Goal: Information Seeking & Learning: Learn about a topic

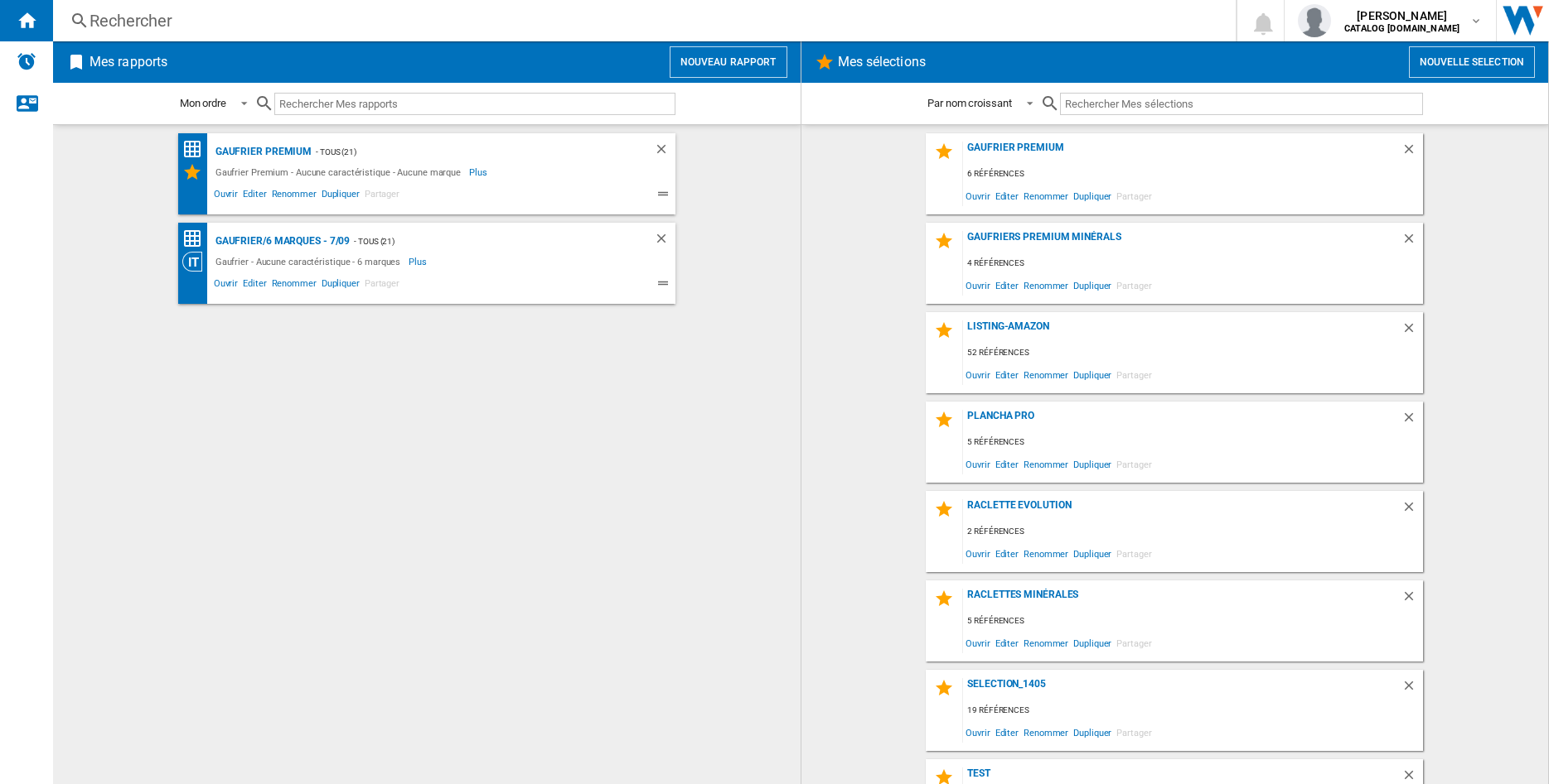
click at [200, 11] on div "Rechercher" at bounding box center [641, 20] width 1103 height 23
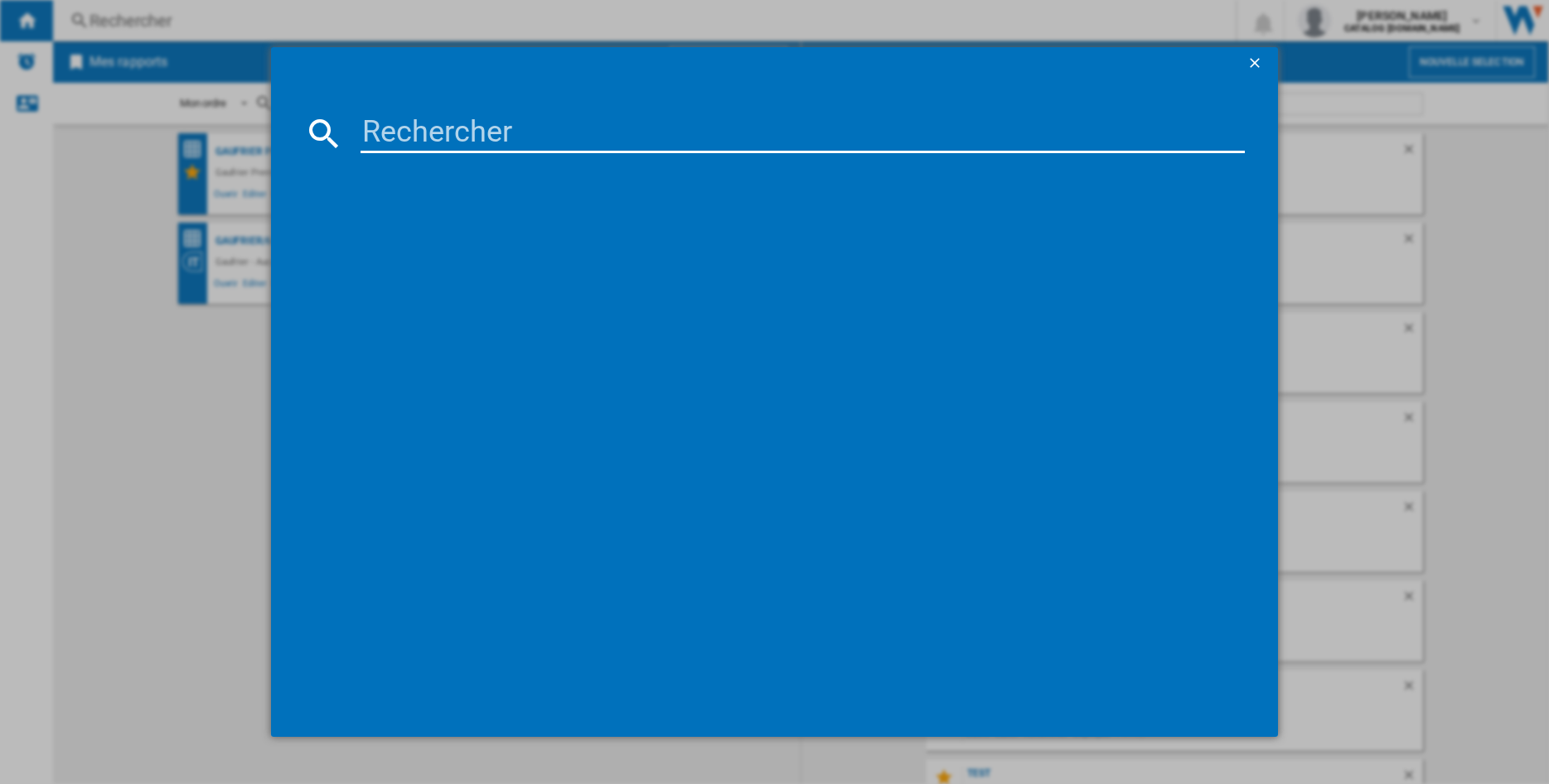
drag, startPoint x: 416, startPoint y: 110, endPoint x: 393, endPoint y: 137, distance: 35.5
click at [407, 122] on md-dialog-content at bounding box center [774, 409] width 1006 height 657
click at [393, 137] on input at bounding box center [802, 133] width 884 height 40
paste input "089004"
type input "089004"
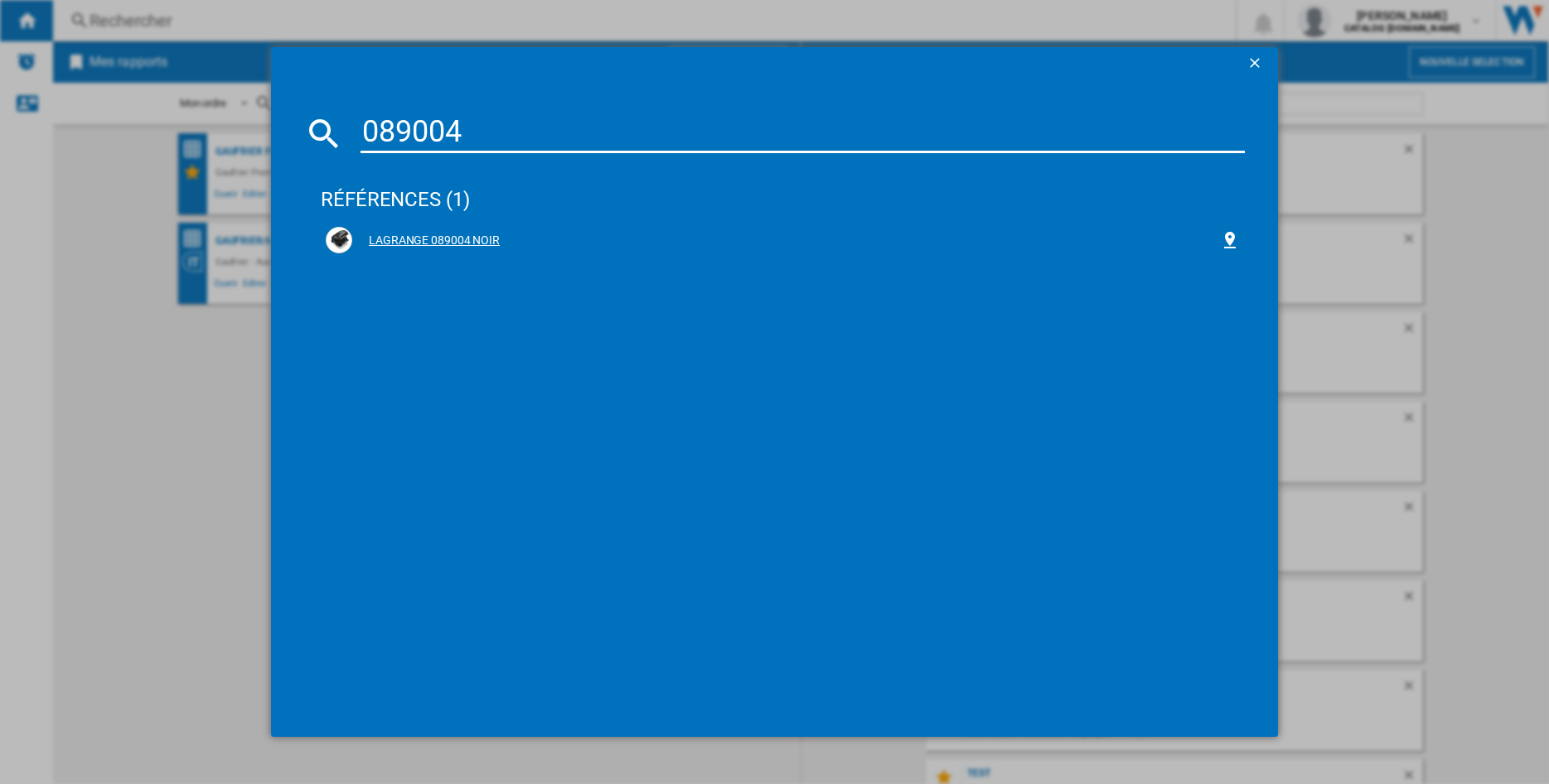
click at [440, 235] on div "LAGRANGE 089004 NOIR" at bounding box center [786, 241] width 868 height 17
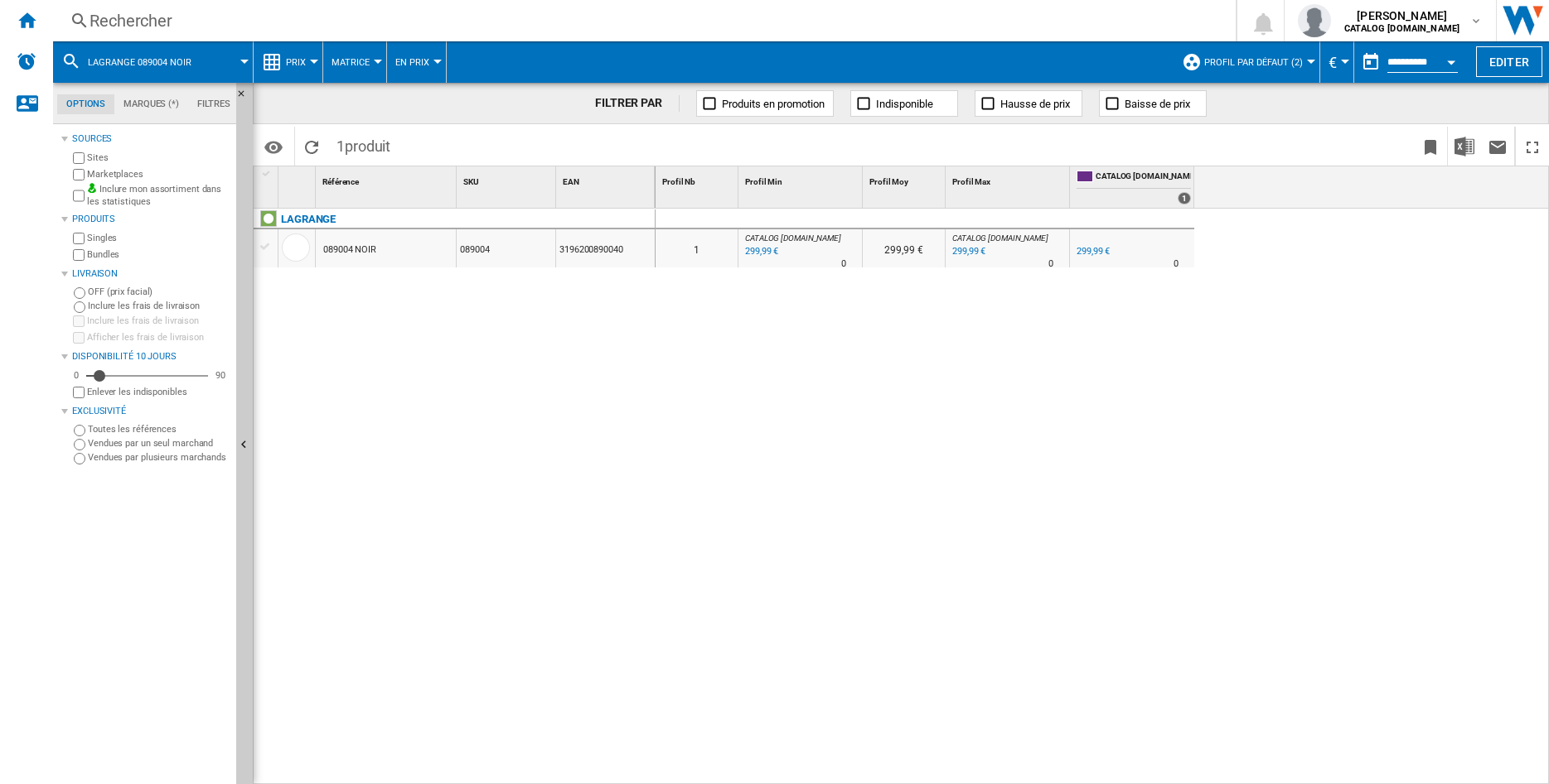
click at [378, 253] on div "089004 NOIR" at bounding box center [385, 249] width 140 height 38
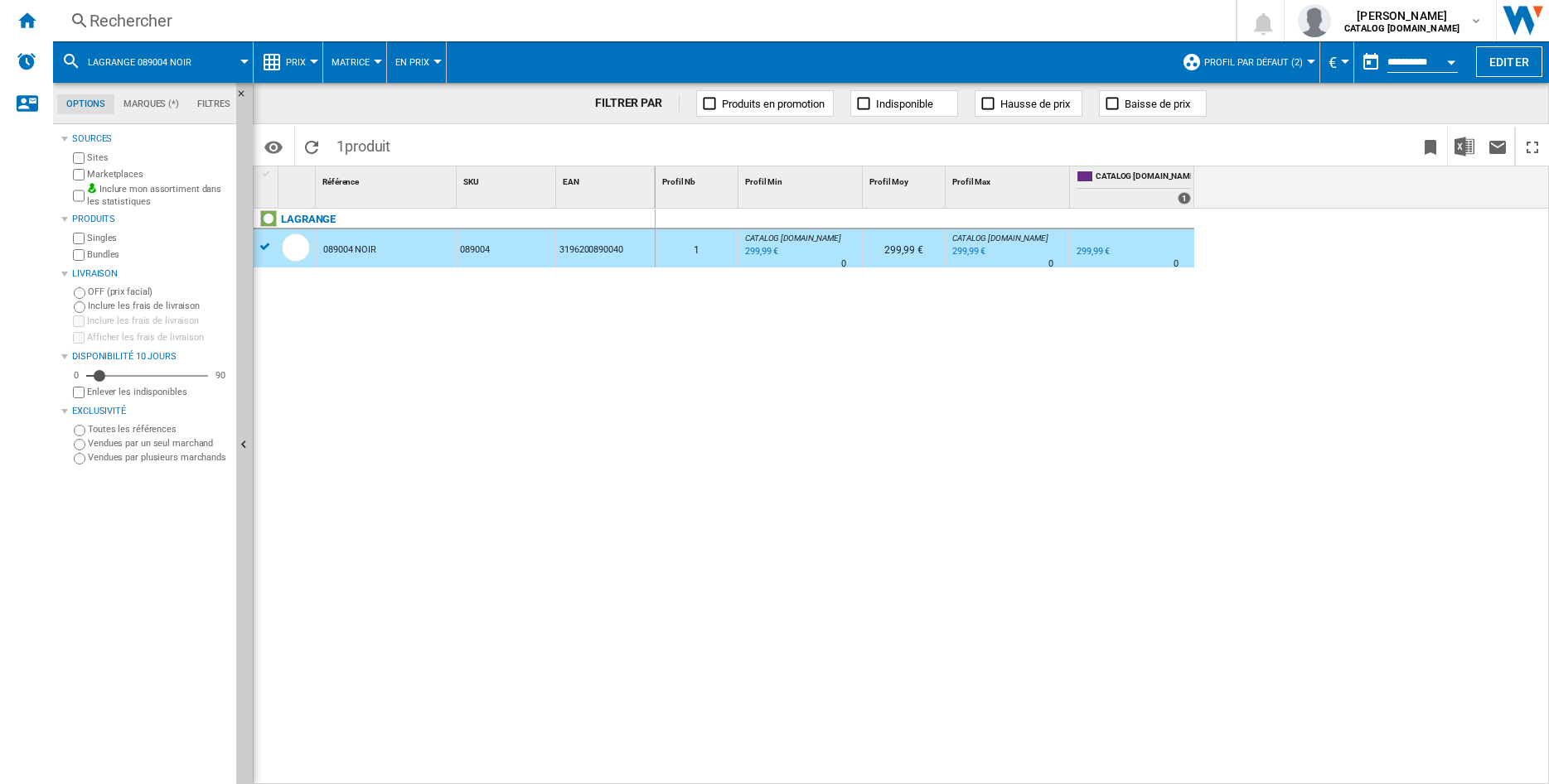
click at [1279, 72] on button "Profil par défaut (2)" at bounding box center [1257, 63] width 107 height 42
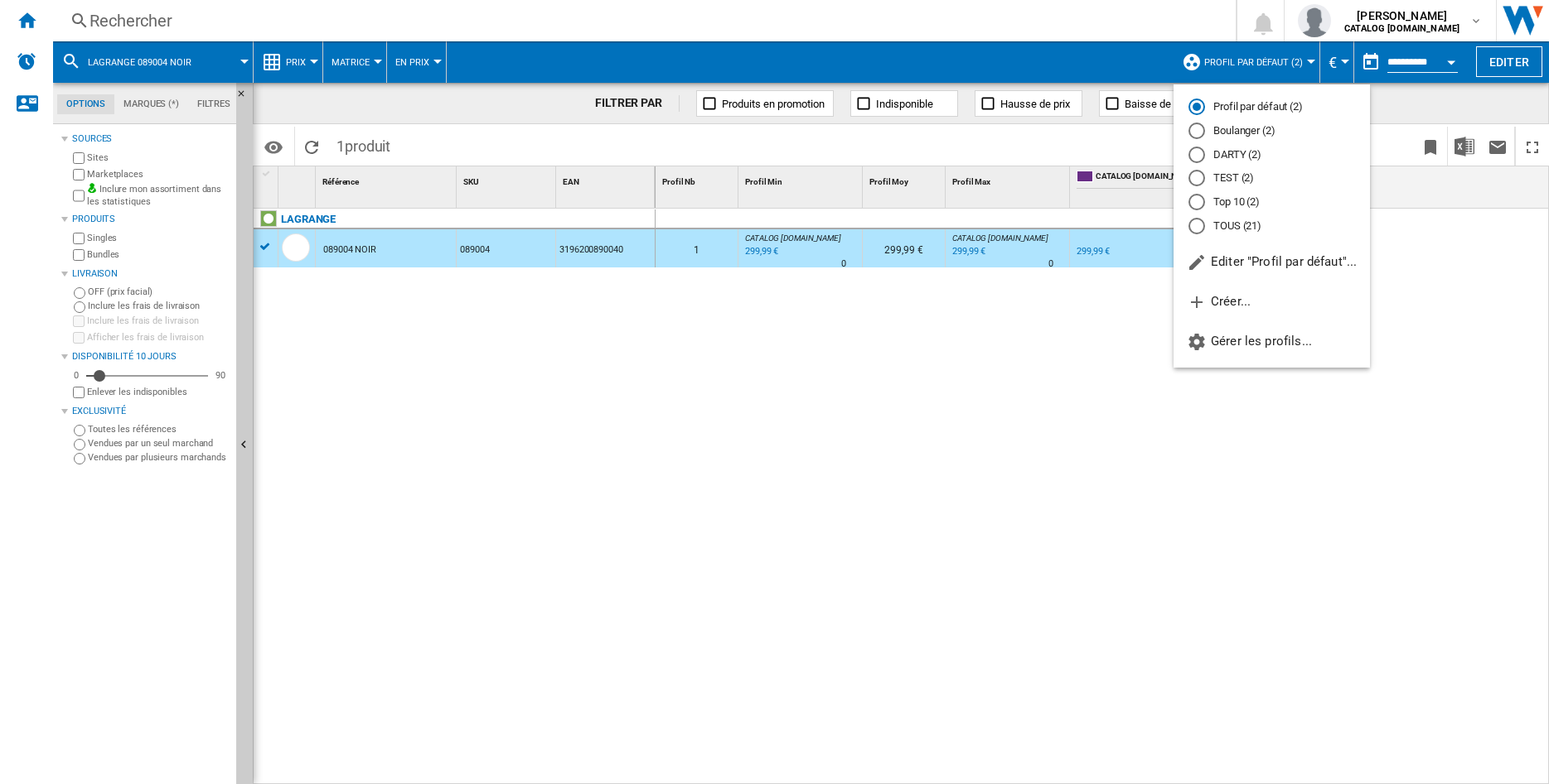
click at [1225, 230] on md-radio-button "TOUS (21)" at bounding box center [1271, 226] width 166 height 16
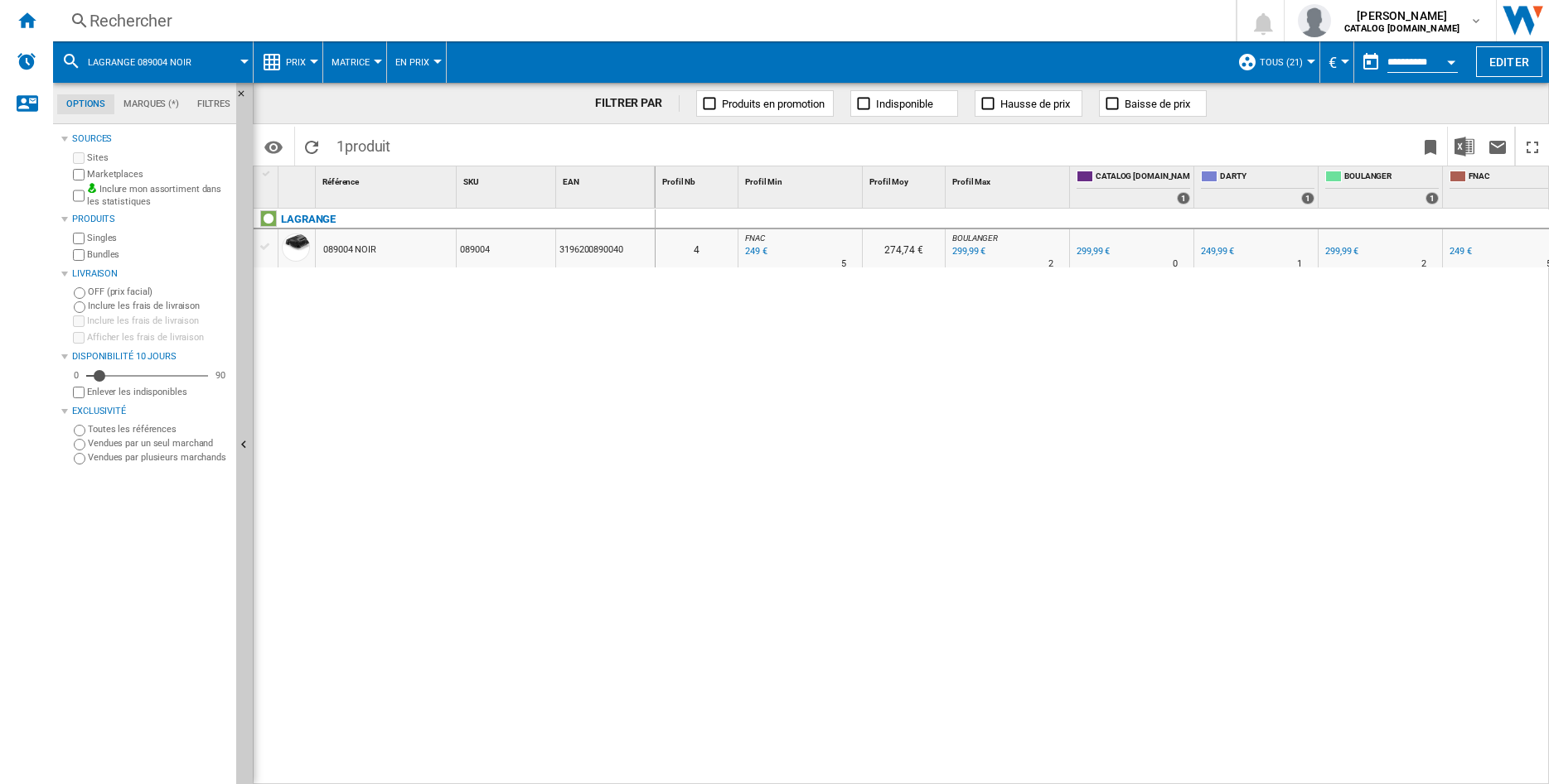
click at [408, 251] on div "089004 NOIR" at bounding box center [385, 249] width 140 height 38
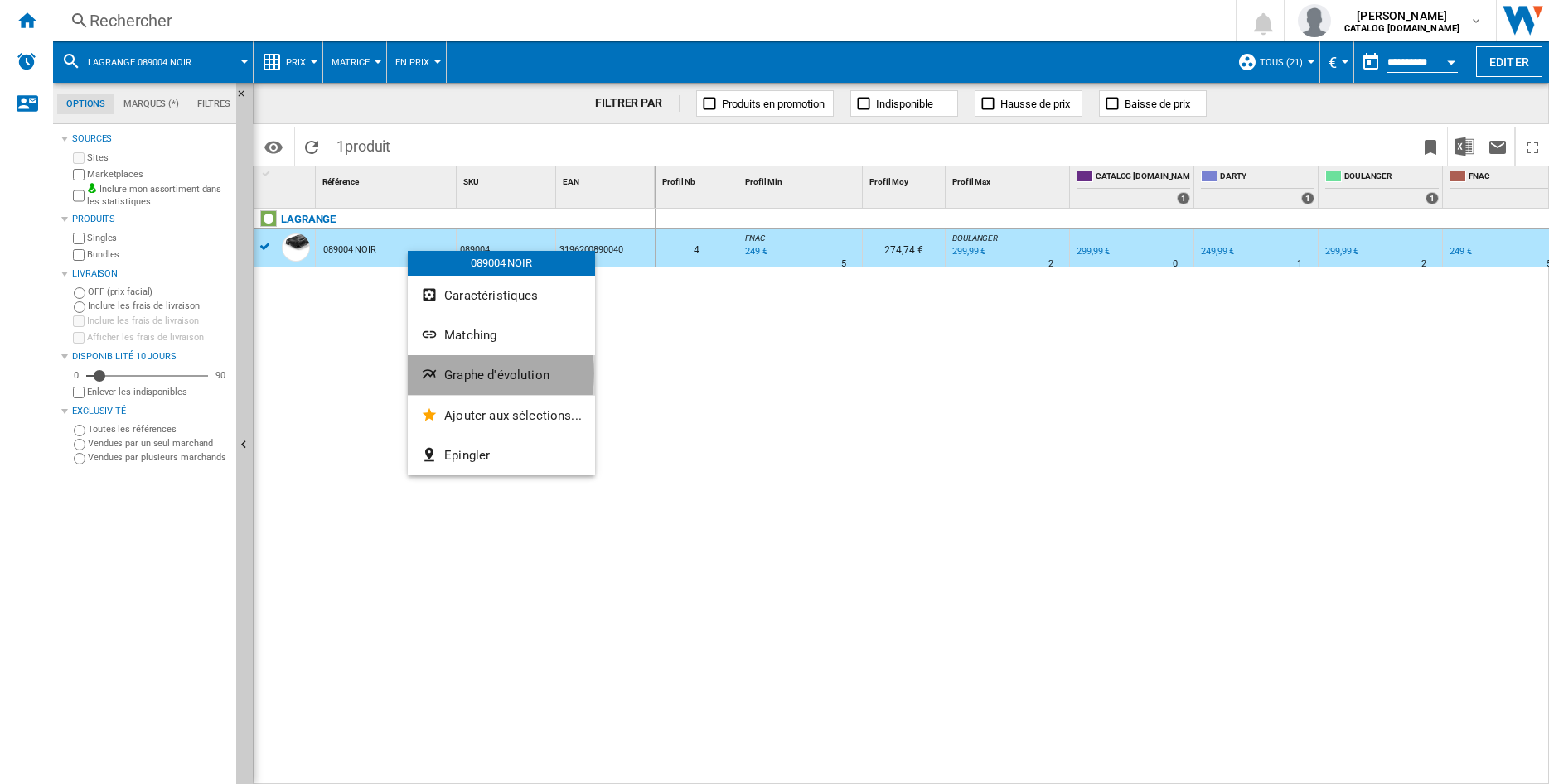
click at [459, 373] on span "Graphe d'évolution" at bounding box center [497, 375] width 106 height 15
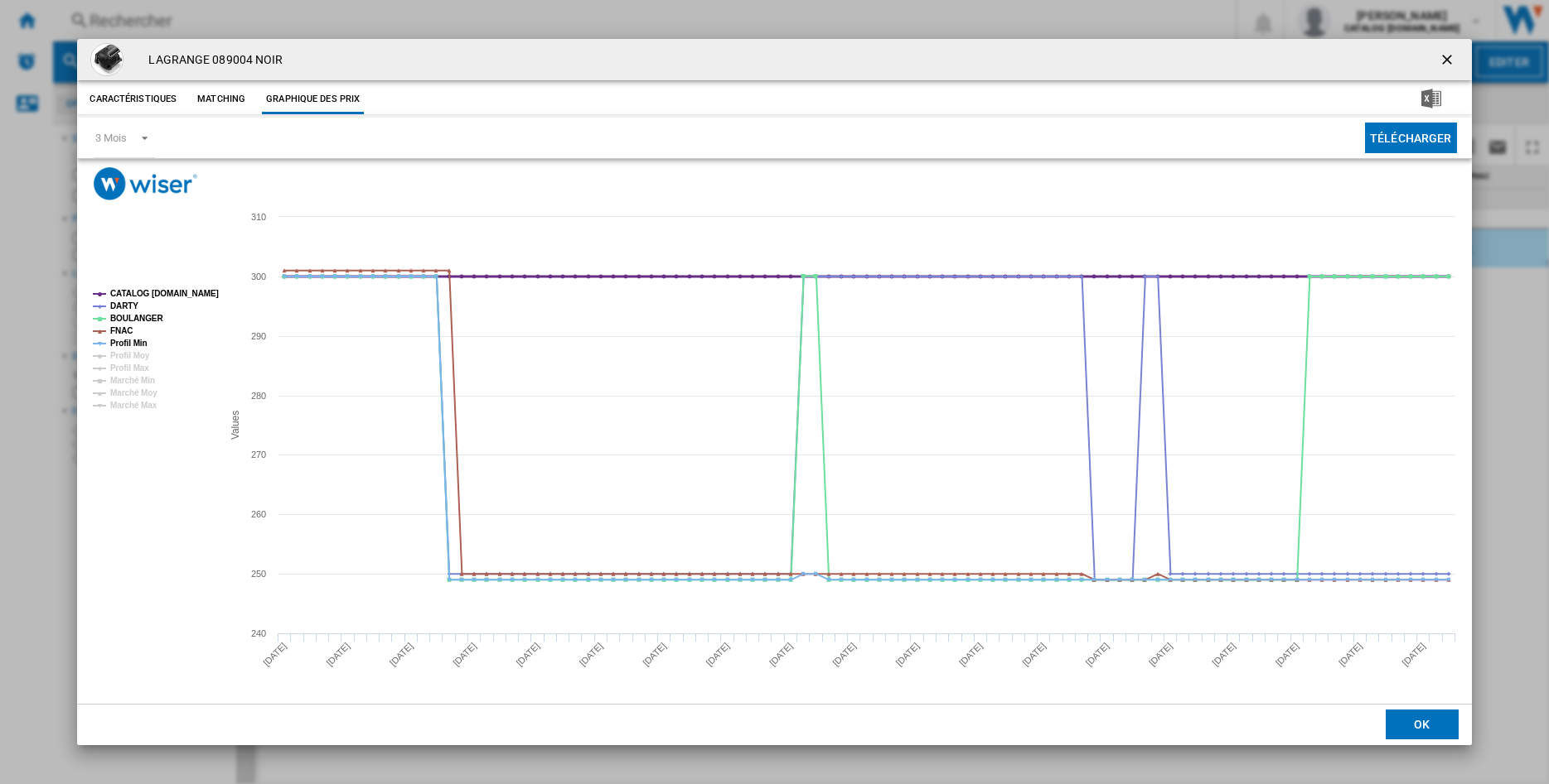
click at [132, 291] on tspan "CATALOG [DOMAIN_NAME]" at bounding box center [164, 294] width 109 height 9
click at [119, 343] on tspan "Profil Min" at bounding box center [128, 342] width 37 height 9
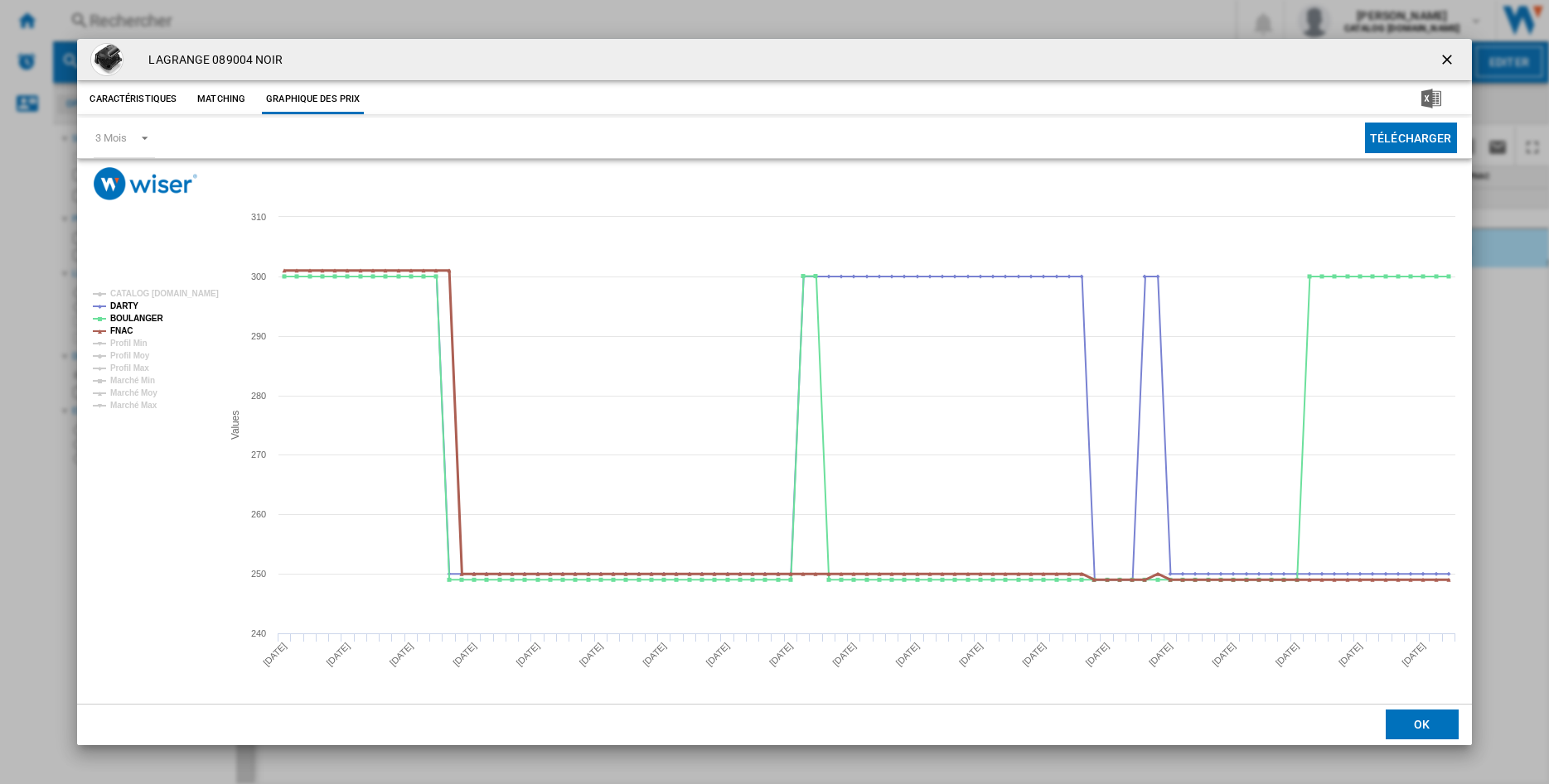
click at [122, 328] on tspan "FNAC" at bounding box center [121, 330] width 22 height 9
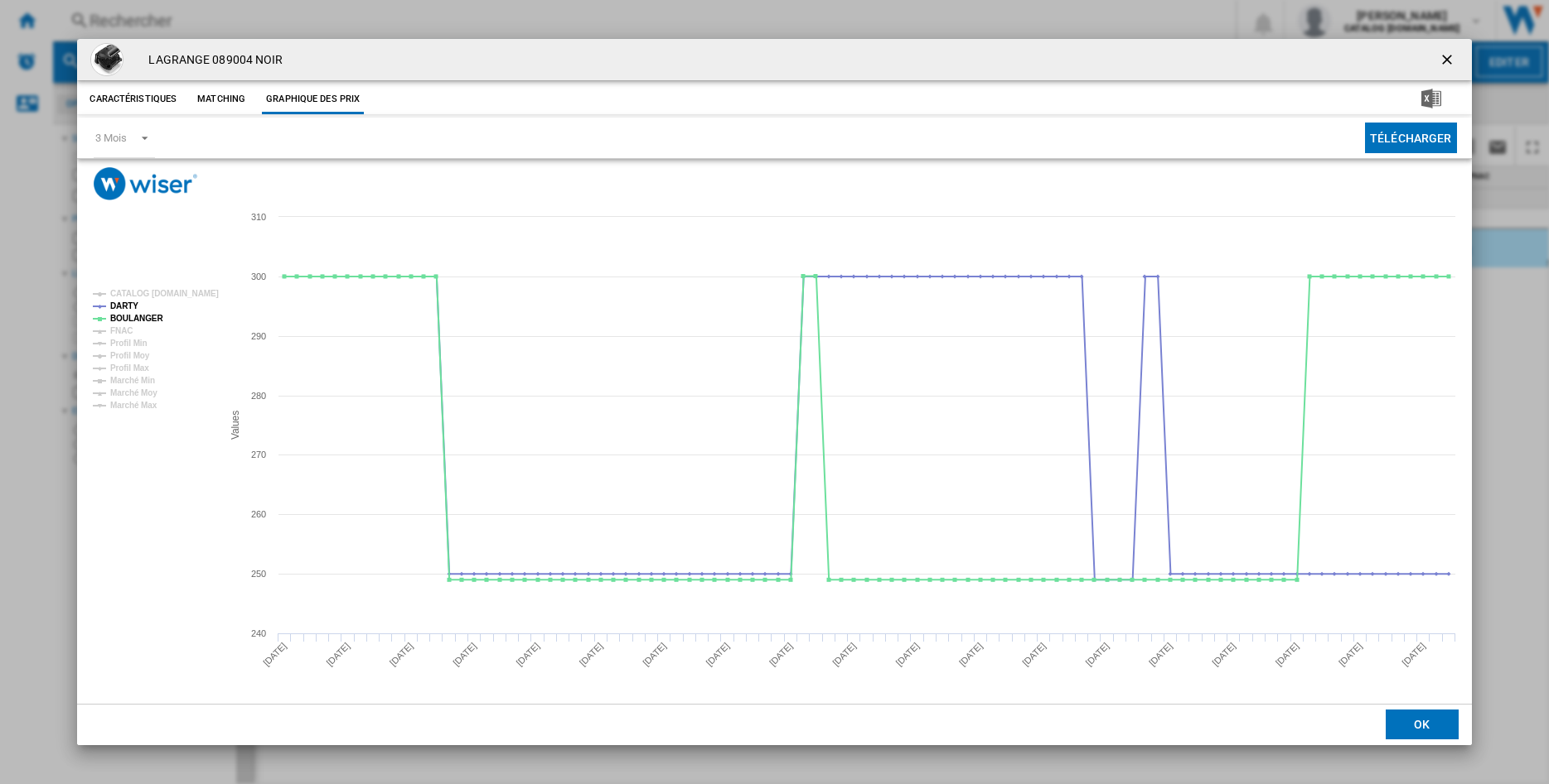
click at [122, 328] on tspan "FNAC" at bounding box center [121, 330] width 22 height 9
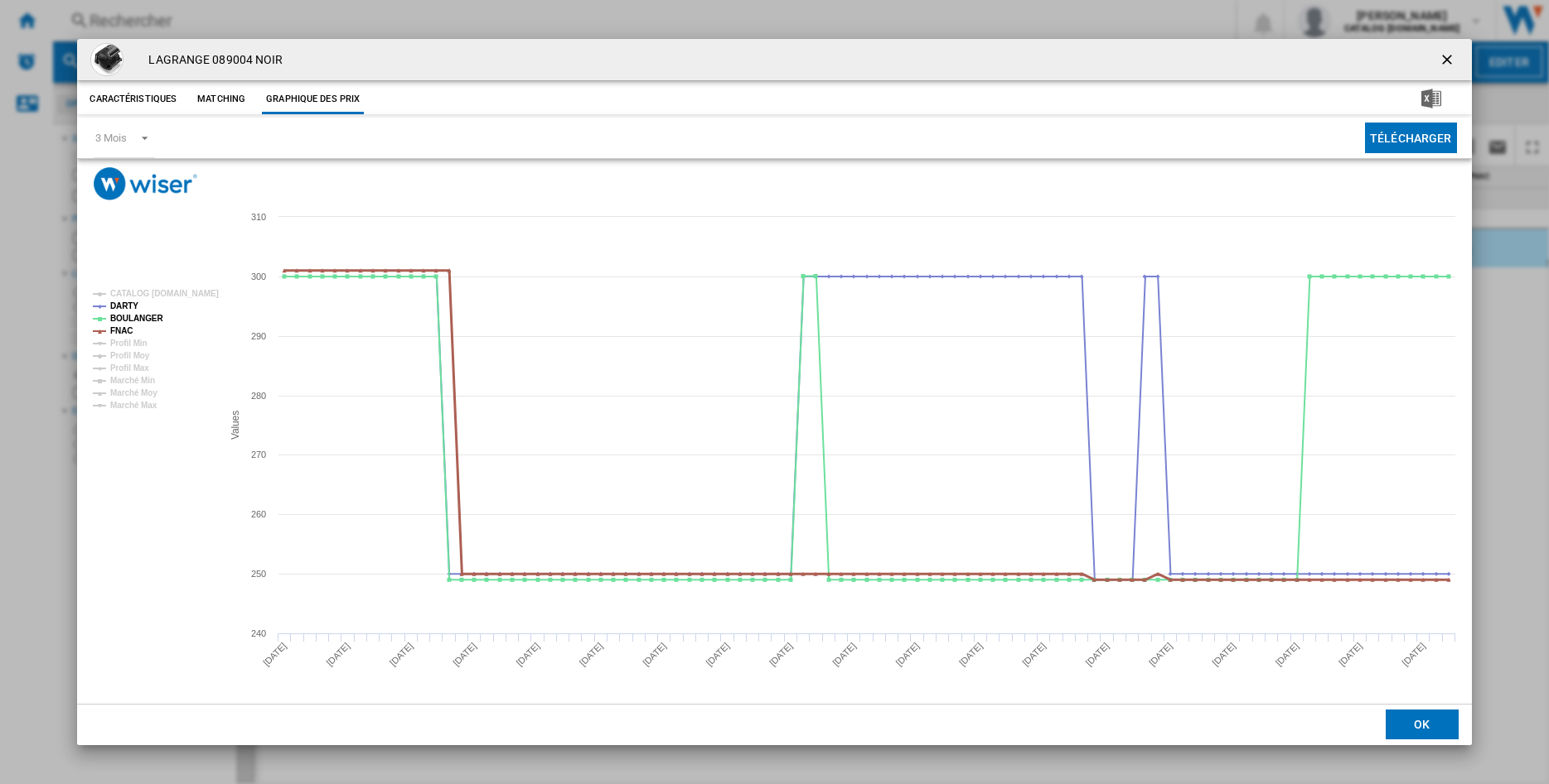
click at [122, 328] on tspan "FNAC" at bounding box center [121, 330] width 22 height 9
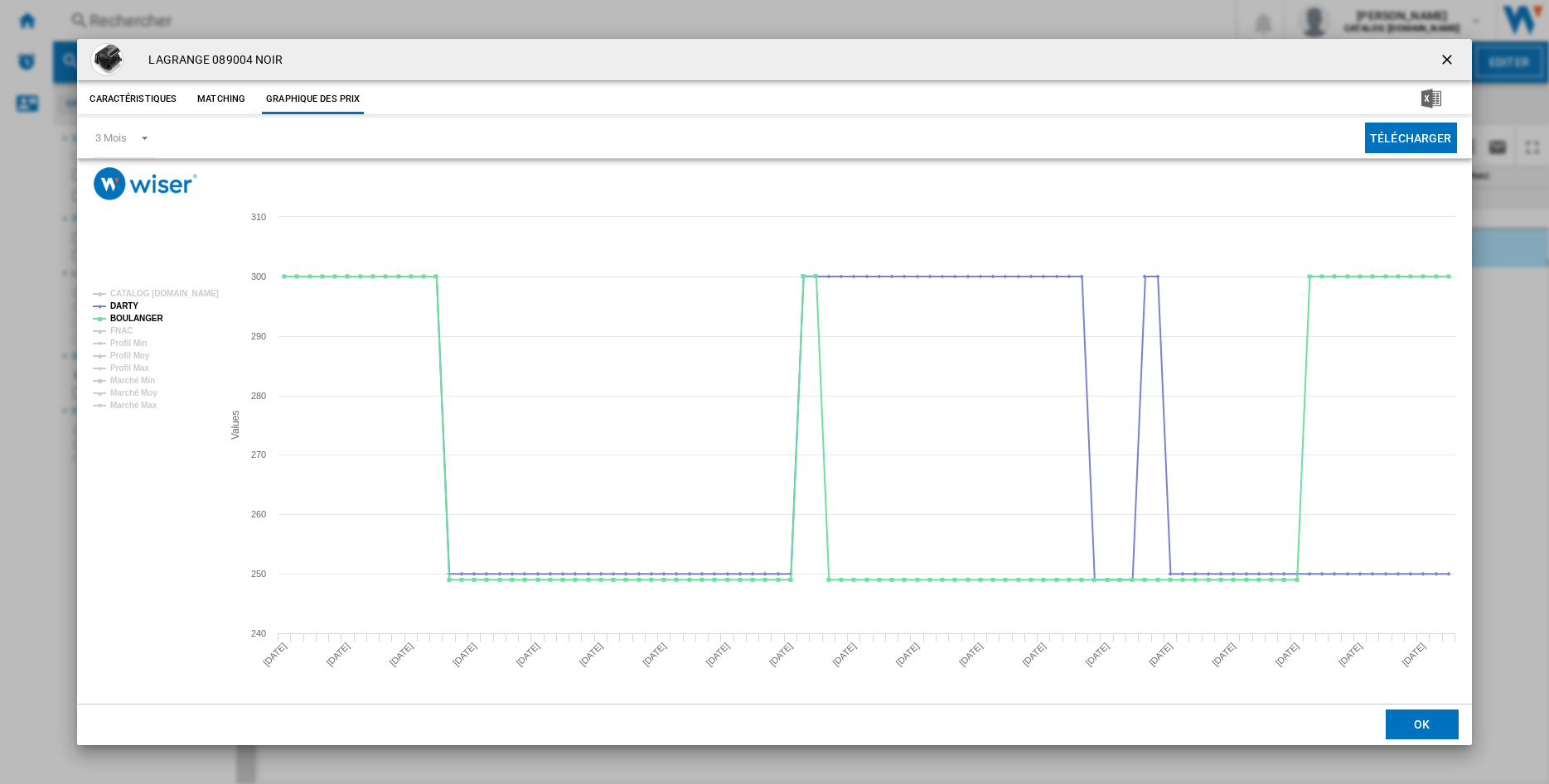
click at [122, 328] on tspan "FNAC" at bounding box center [121, 330] width 22 height 9
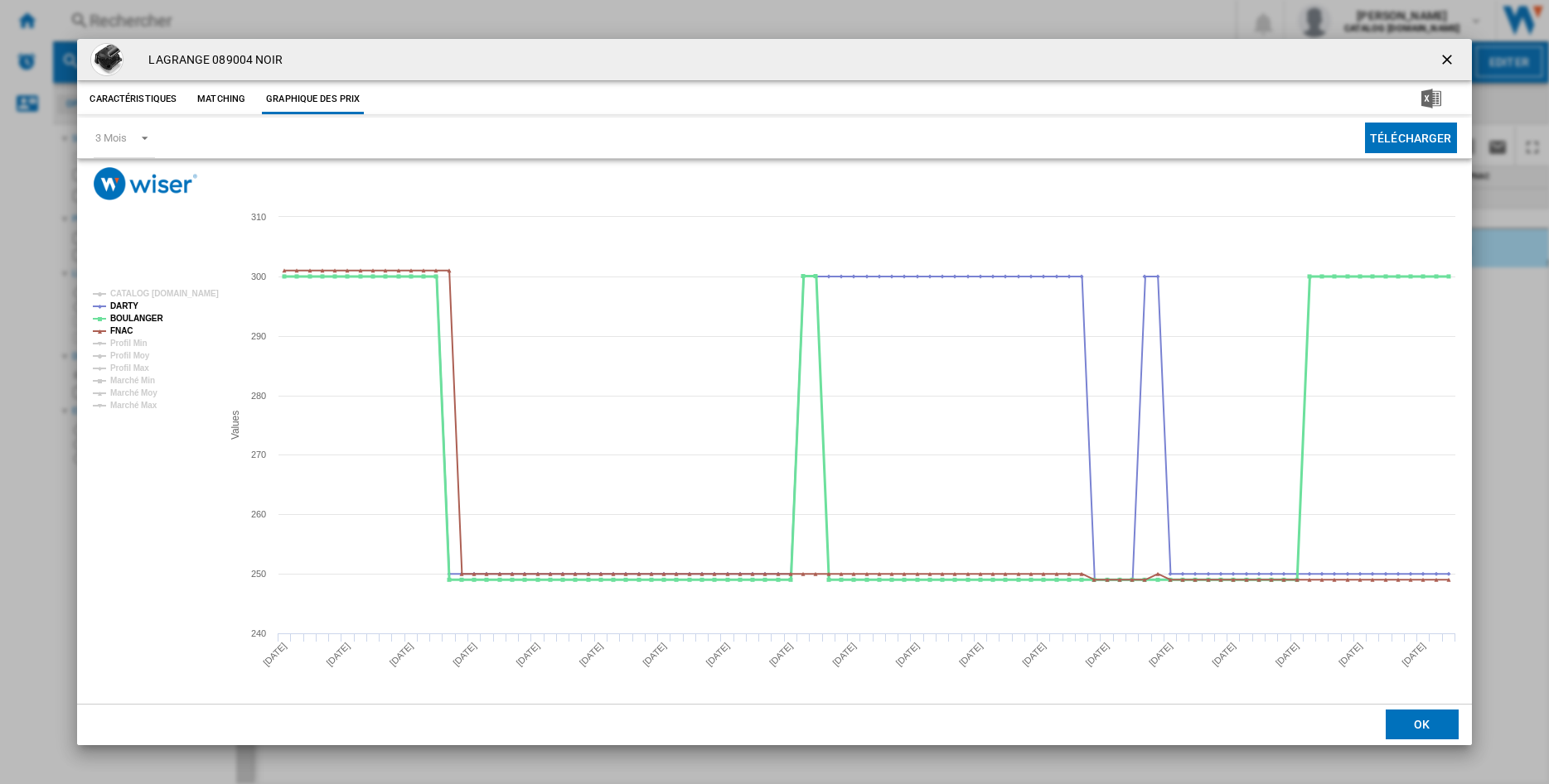
click at [120, 318] on tspan "BOULANGER" at bounding box center [136, 318] width 53 height 9
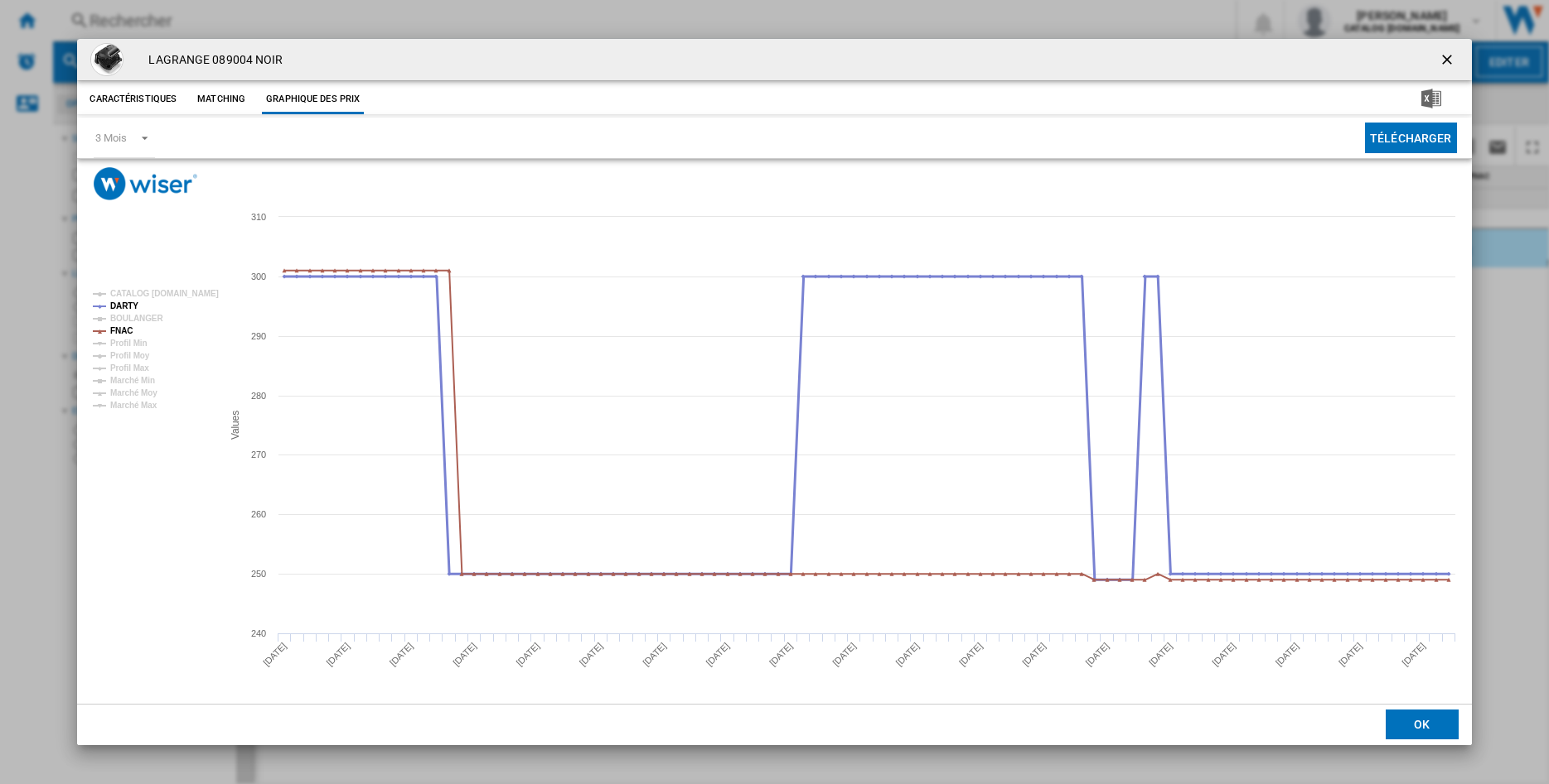
click at [121, 304] on tspan "DARTY" at bounding box center [124, 305] width 28 height 9
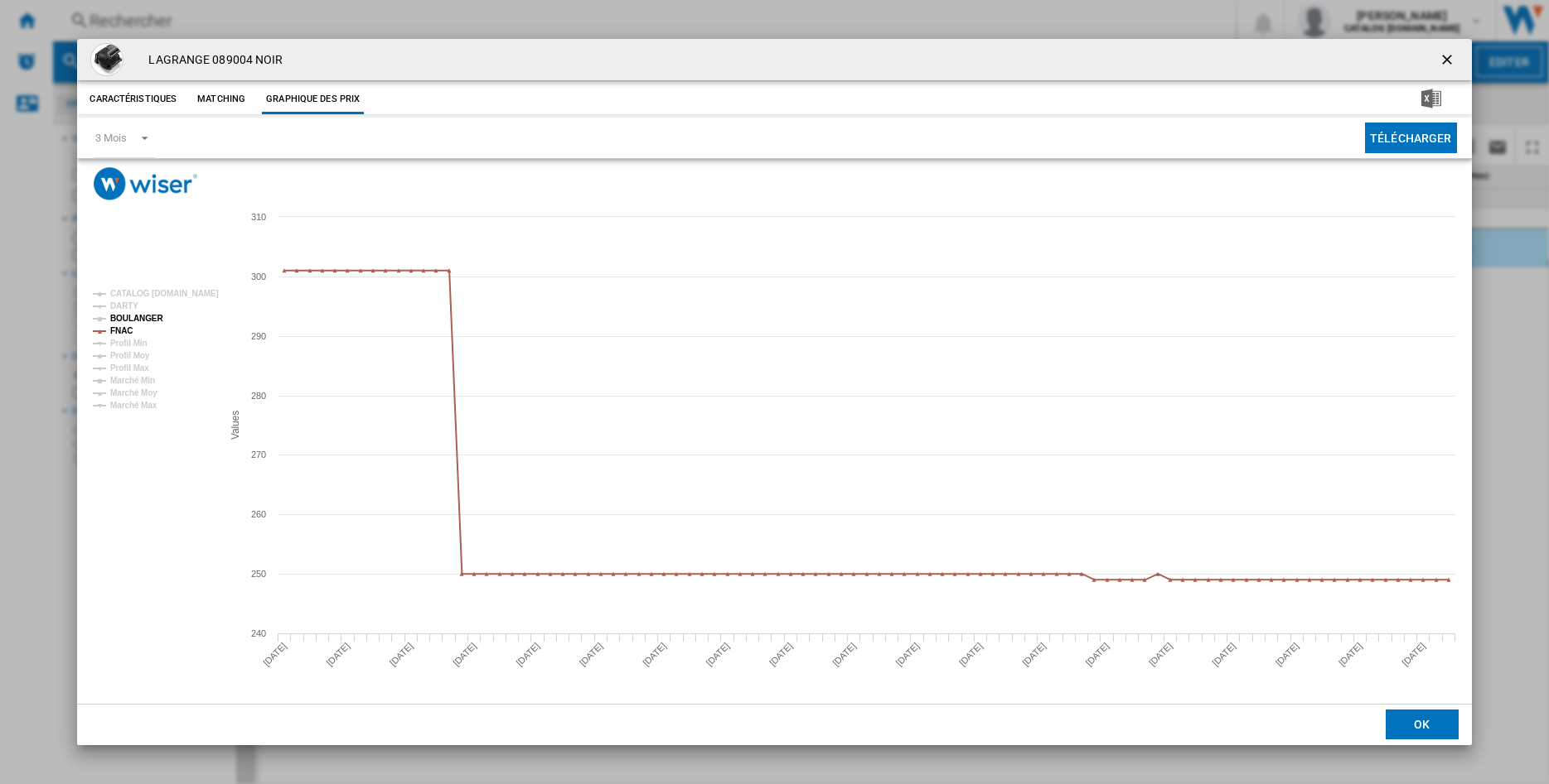
click at [118, 319] on tspan "BOULANGER" at bounding box center [136, 318] width 53 height 9
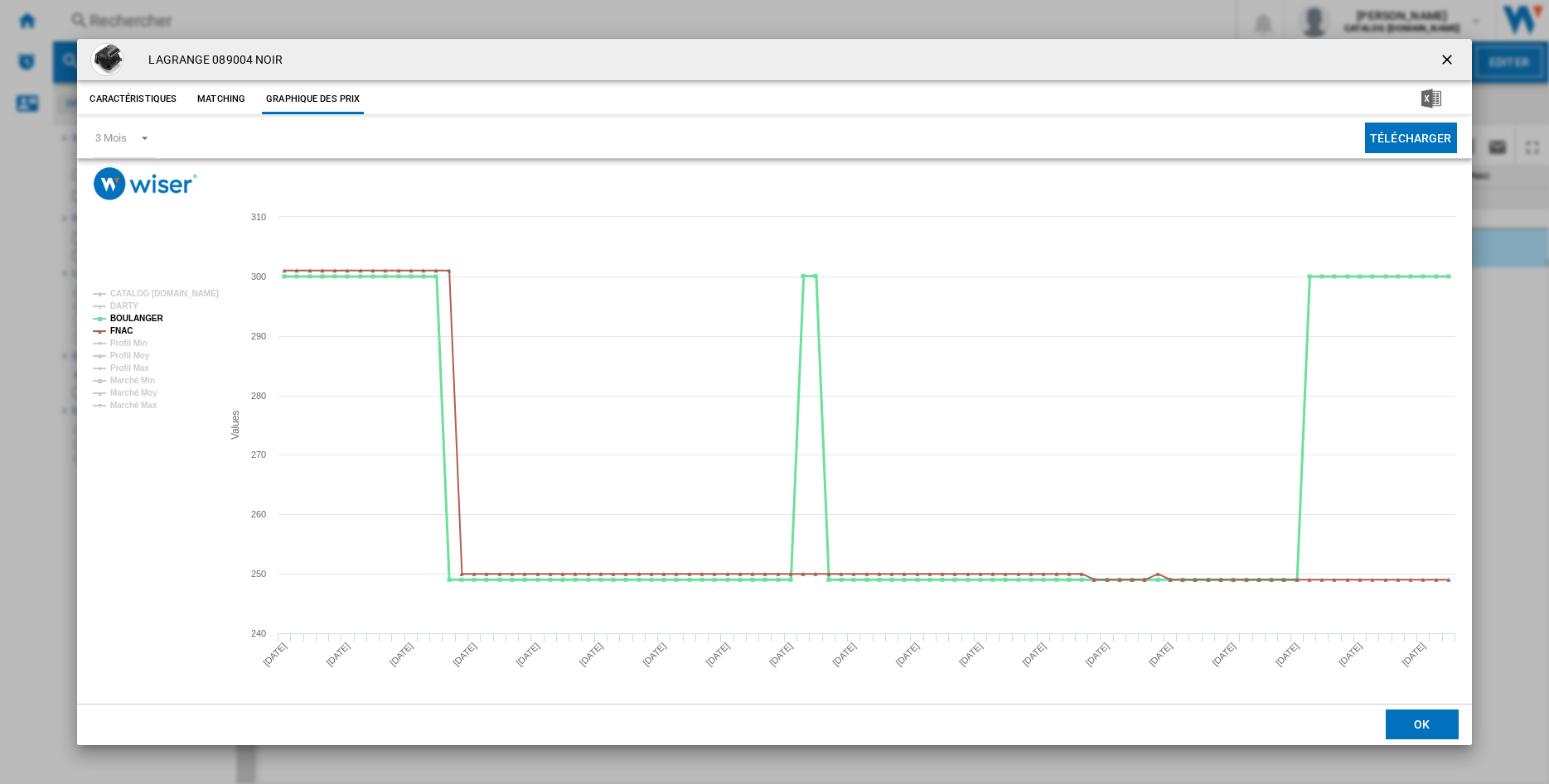
click at [122, 319] on tspan "BOULANGER" at bounding box center [136, 318] width 53 height 9
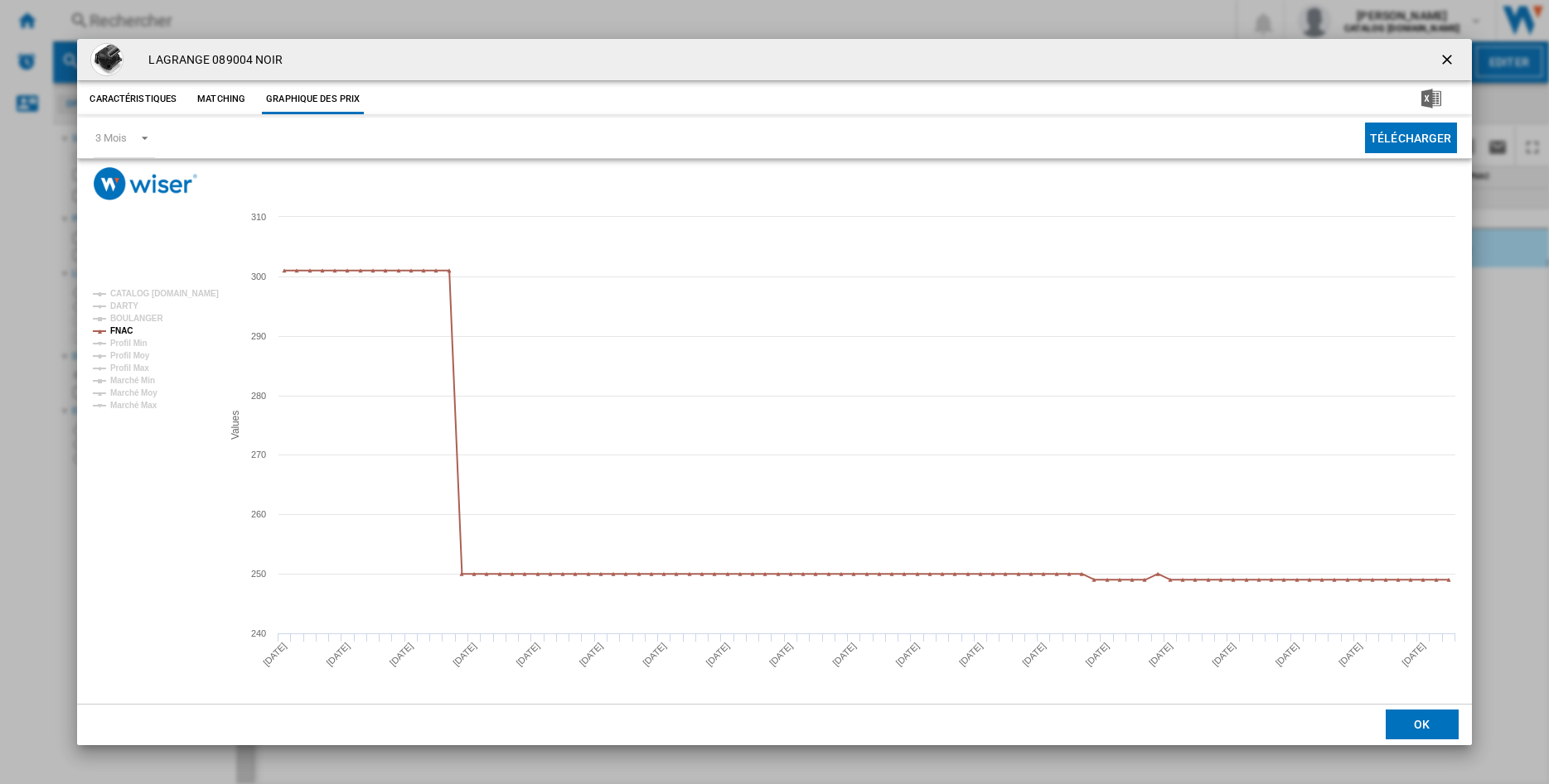
click at [122, 319] on tspan "BOULANGER" at bounding box center [136, 318] width 53 height 9
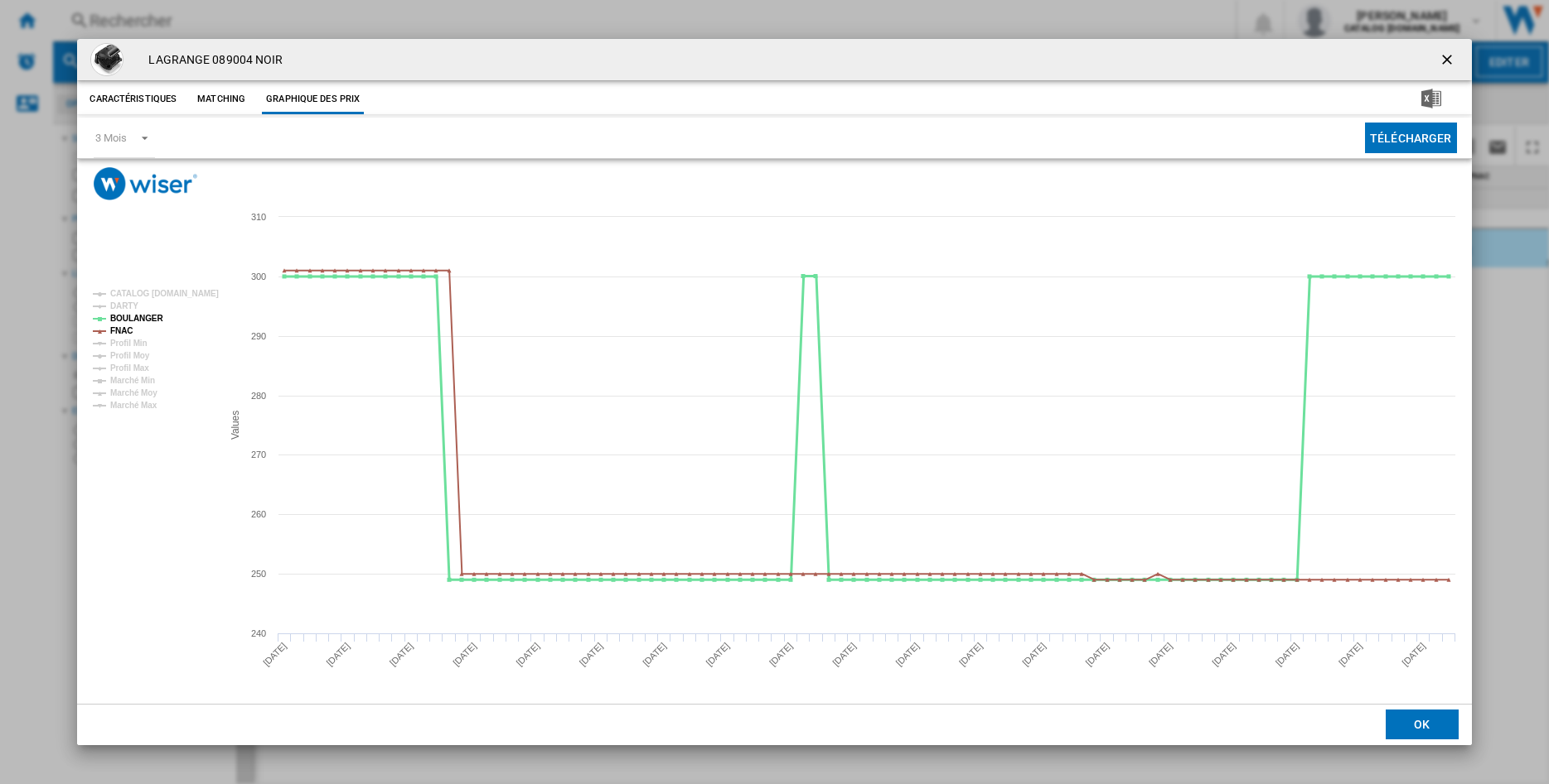
click at [122, 319] on tspan "BOULANGER" at bounding box center [136, 318] width 53 height 9
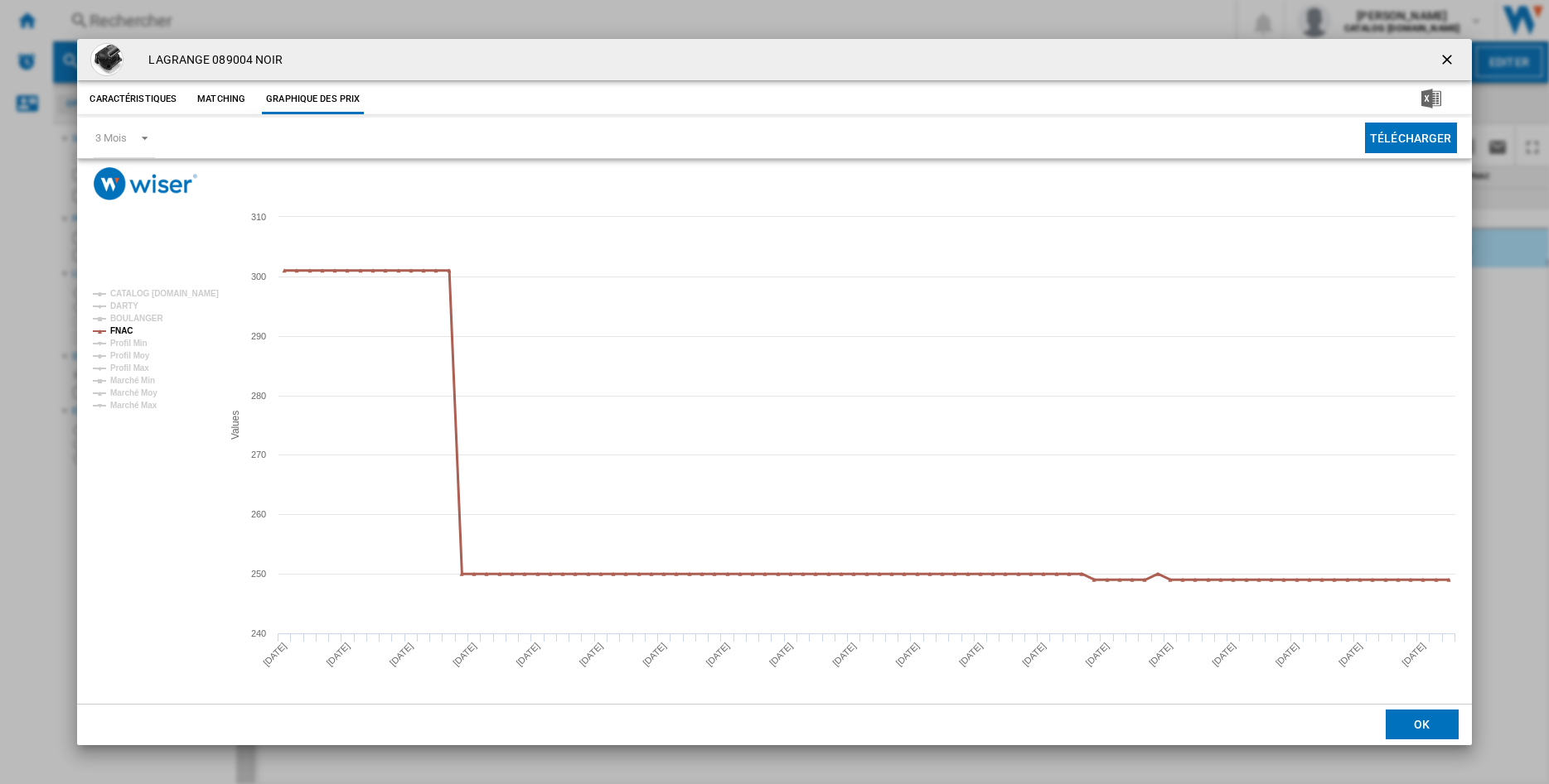
click at [117, 328] on tspan "FNAC" at bounding box center [121, 330] width 22 height 9
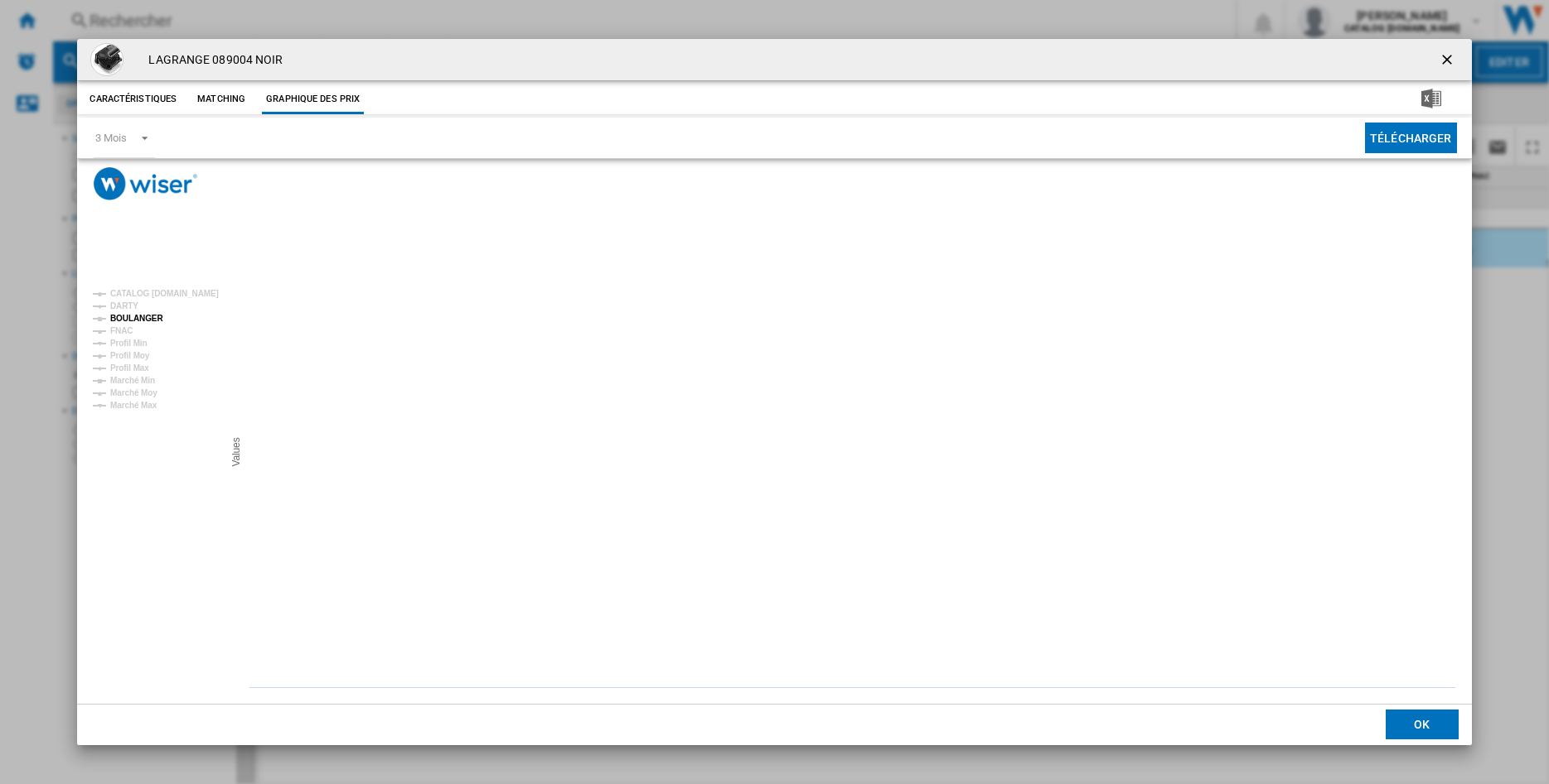
click at [119, 319] on tspan "BOULANGER" at bounding box center [136, 318] width 53 height 9
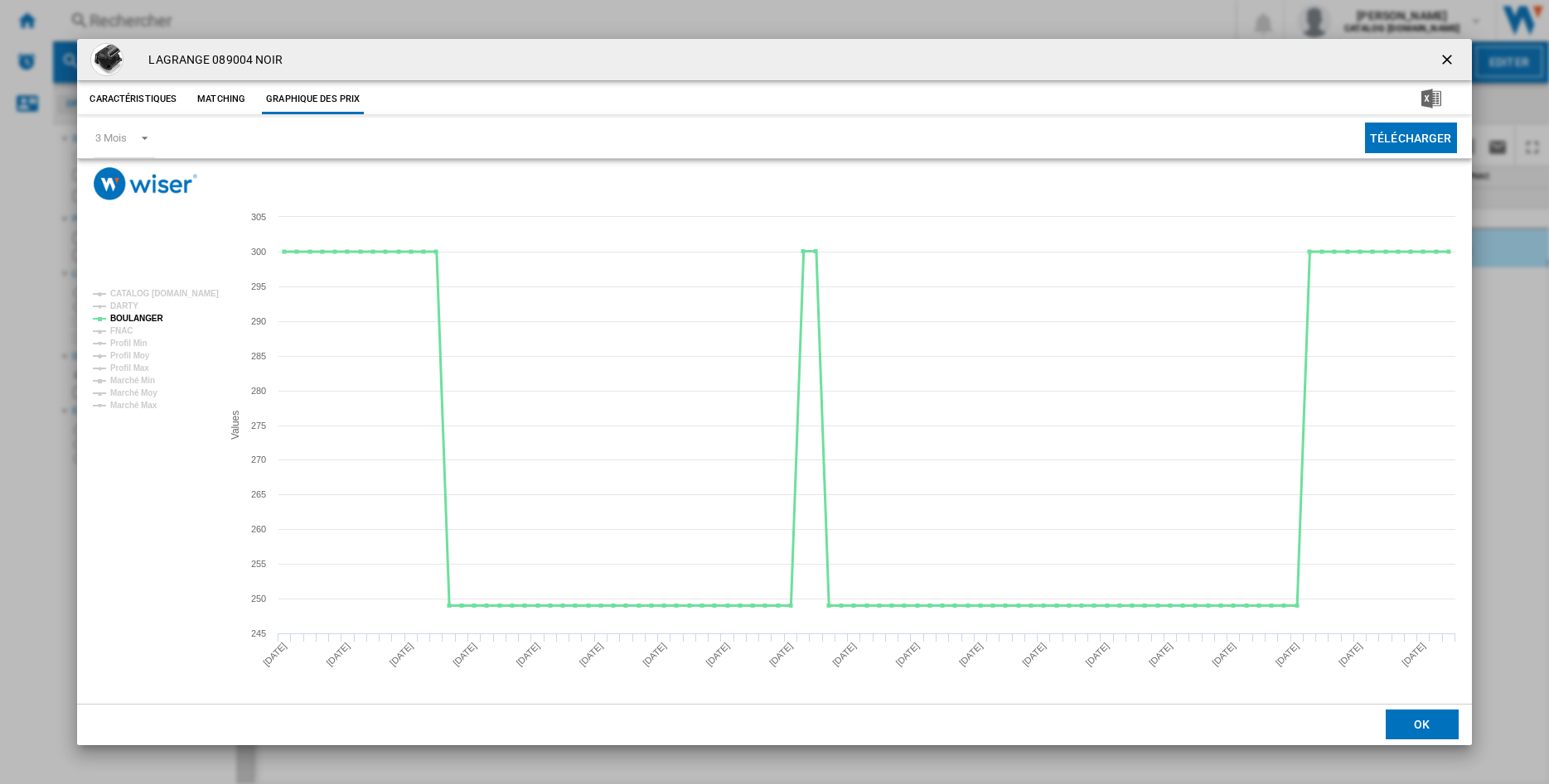
click at [128, 323] on tspan "BOULANGER" at bounding box center [136, 318] width 53 height 9
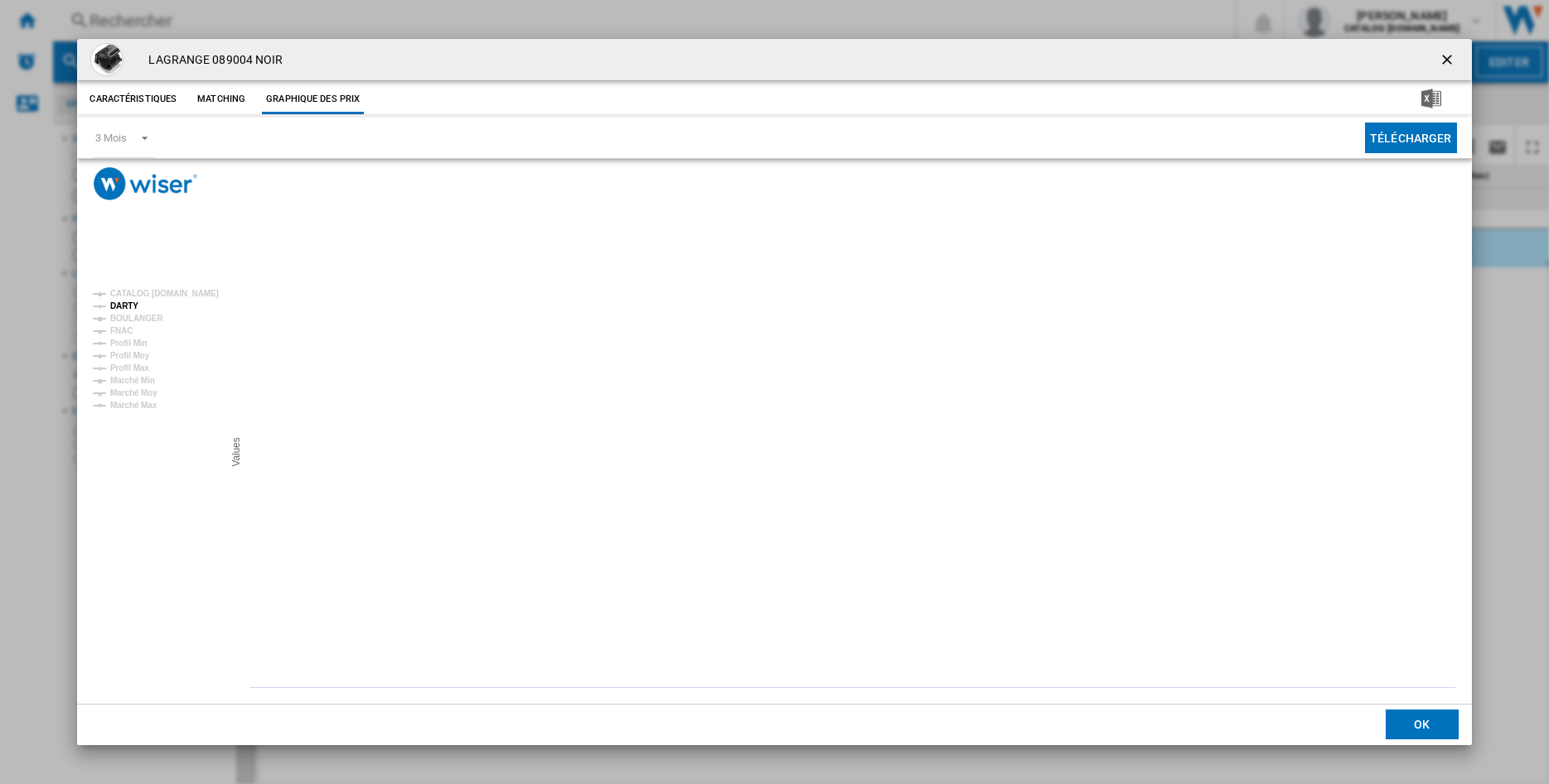
click at [121, 304] on tspan "DARTY" at bounding box center [124, 305] width 28 height 9
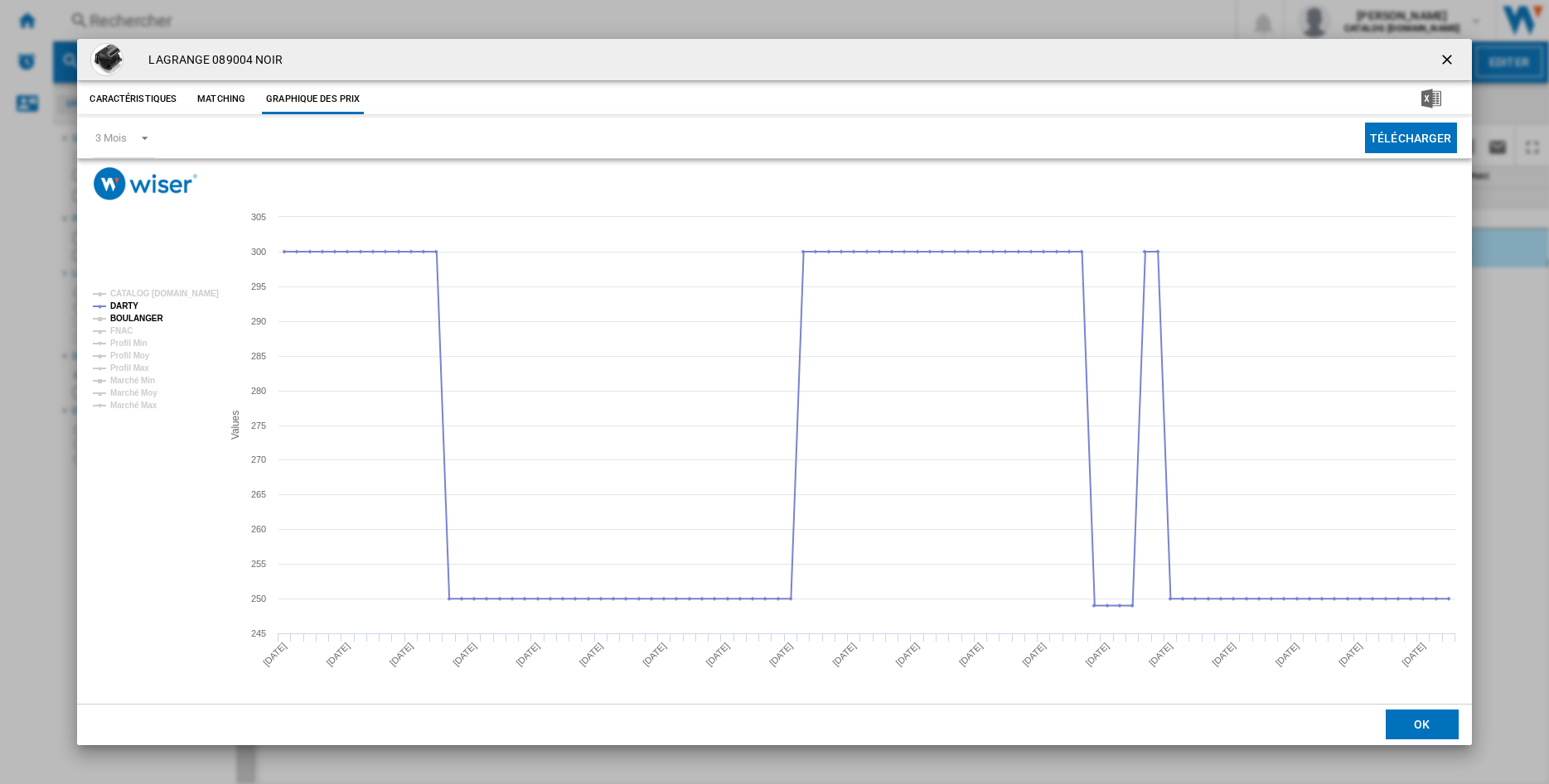
click at [128, 323] on tspan "BOULANGER" at bounding box center [136, 318] width 53 height 9
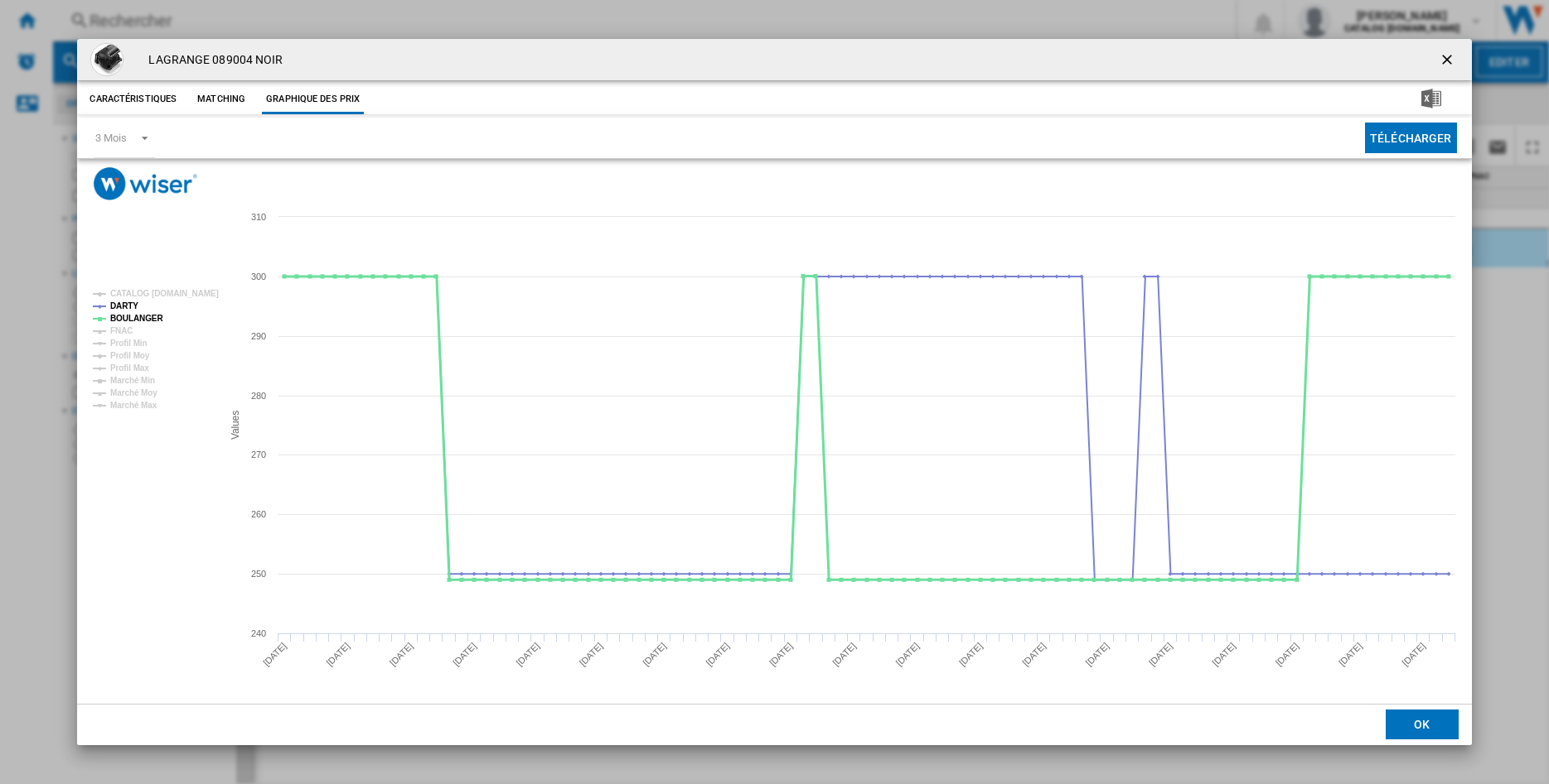
click at [128, 323] on tspan "BOULANGER" at bounding box center [136, 318] width 53 height 9
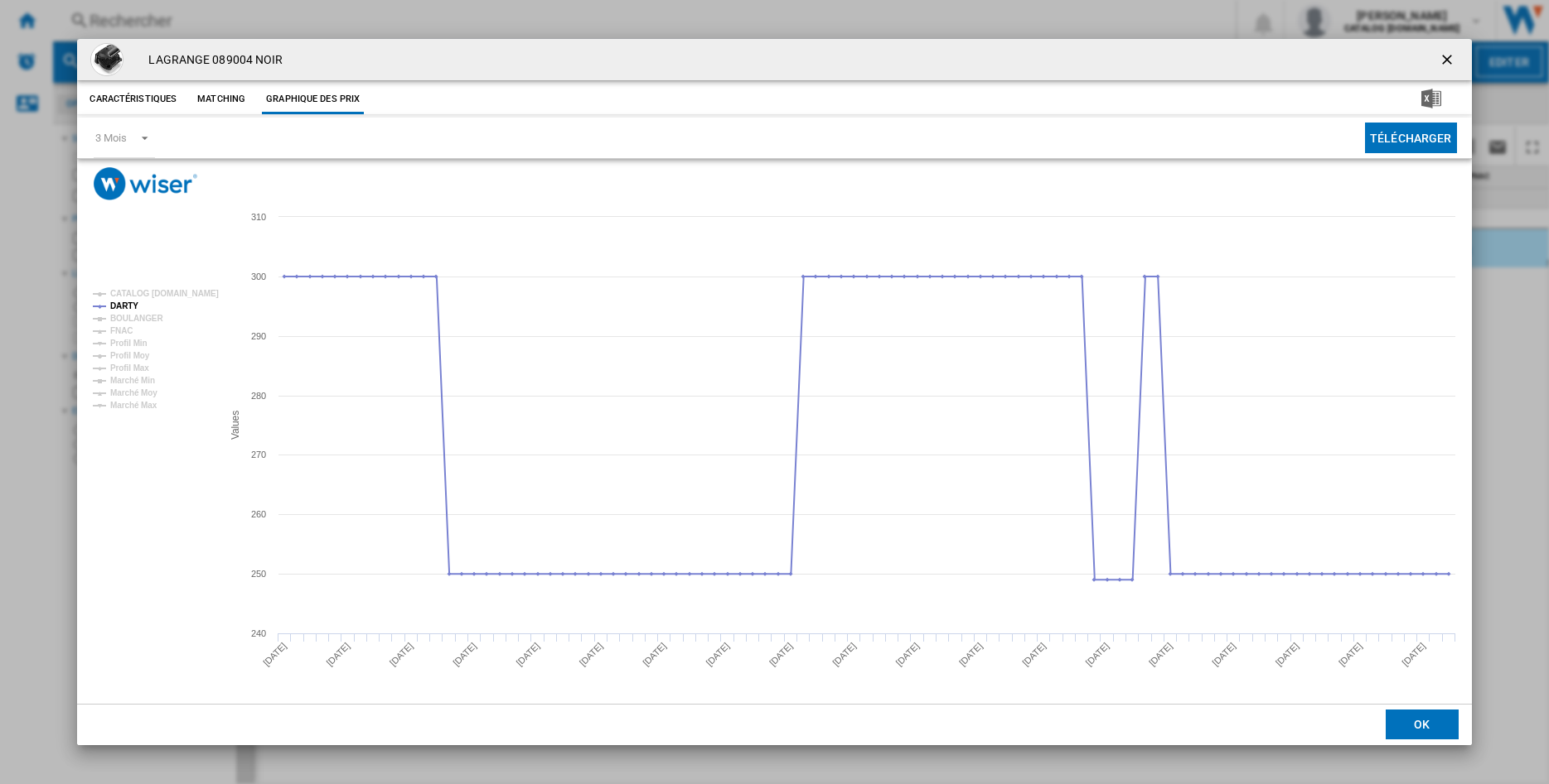
click at [128, 323] on tspan "BOULANGER" at bounding box center [136, 318] width 53 height 9
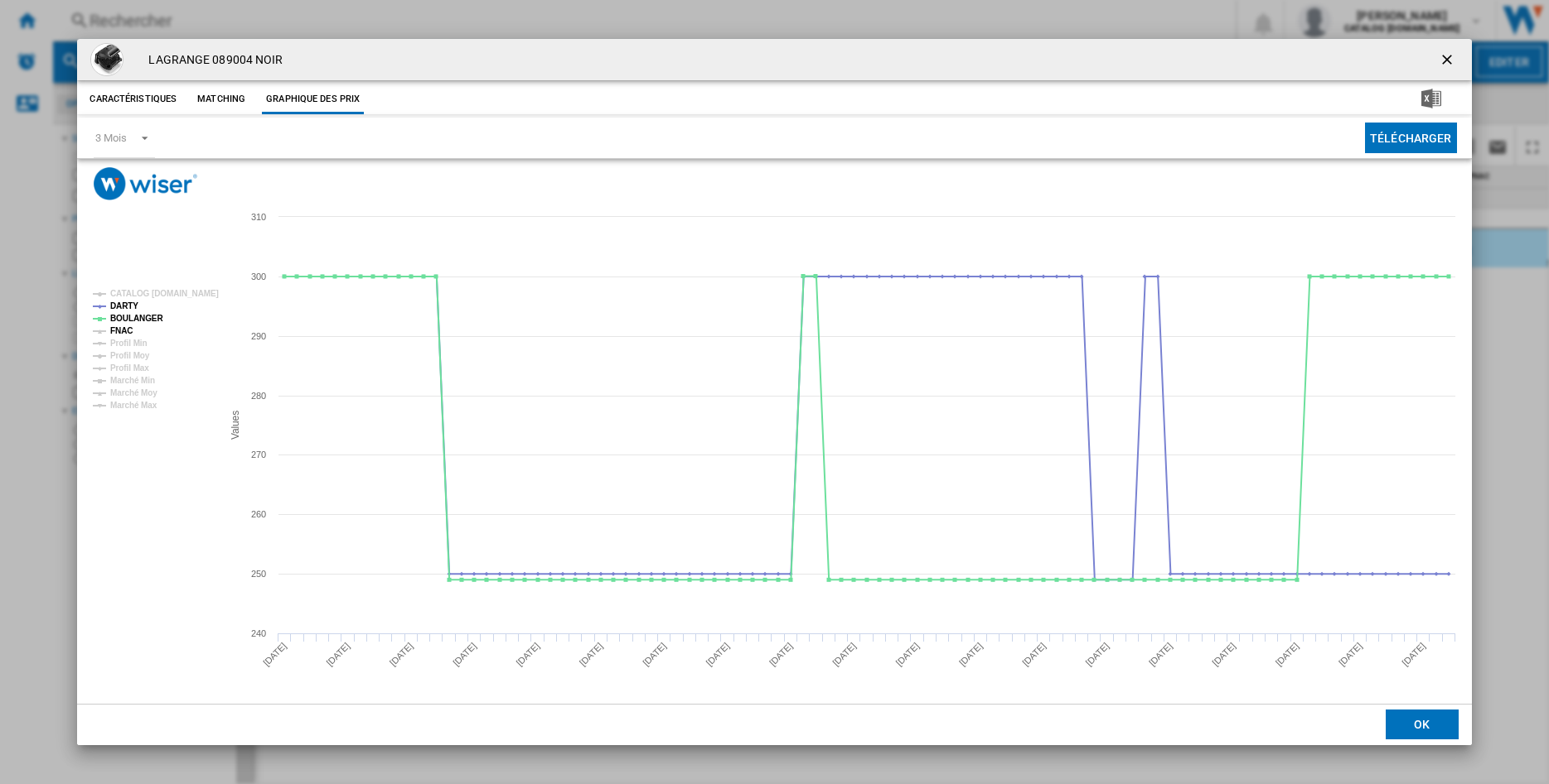
click at [125, 330] on tspan "FNAC" at bounding box center [121, 330] width 22 height 9
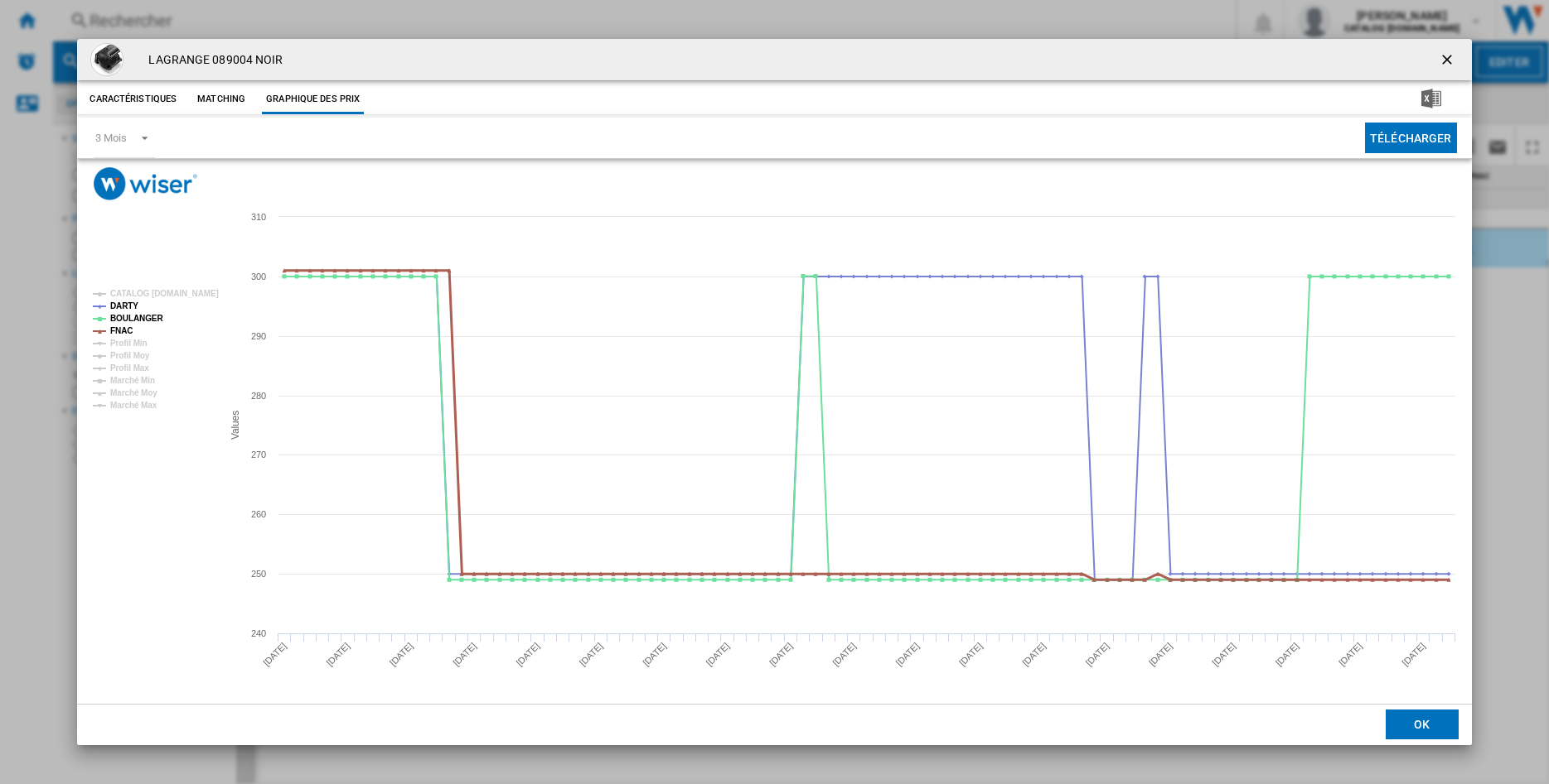
click at [125, 330] on tspan "FNAC" at bounding box center [121, 330] width 22 height 9
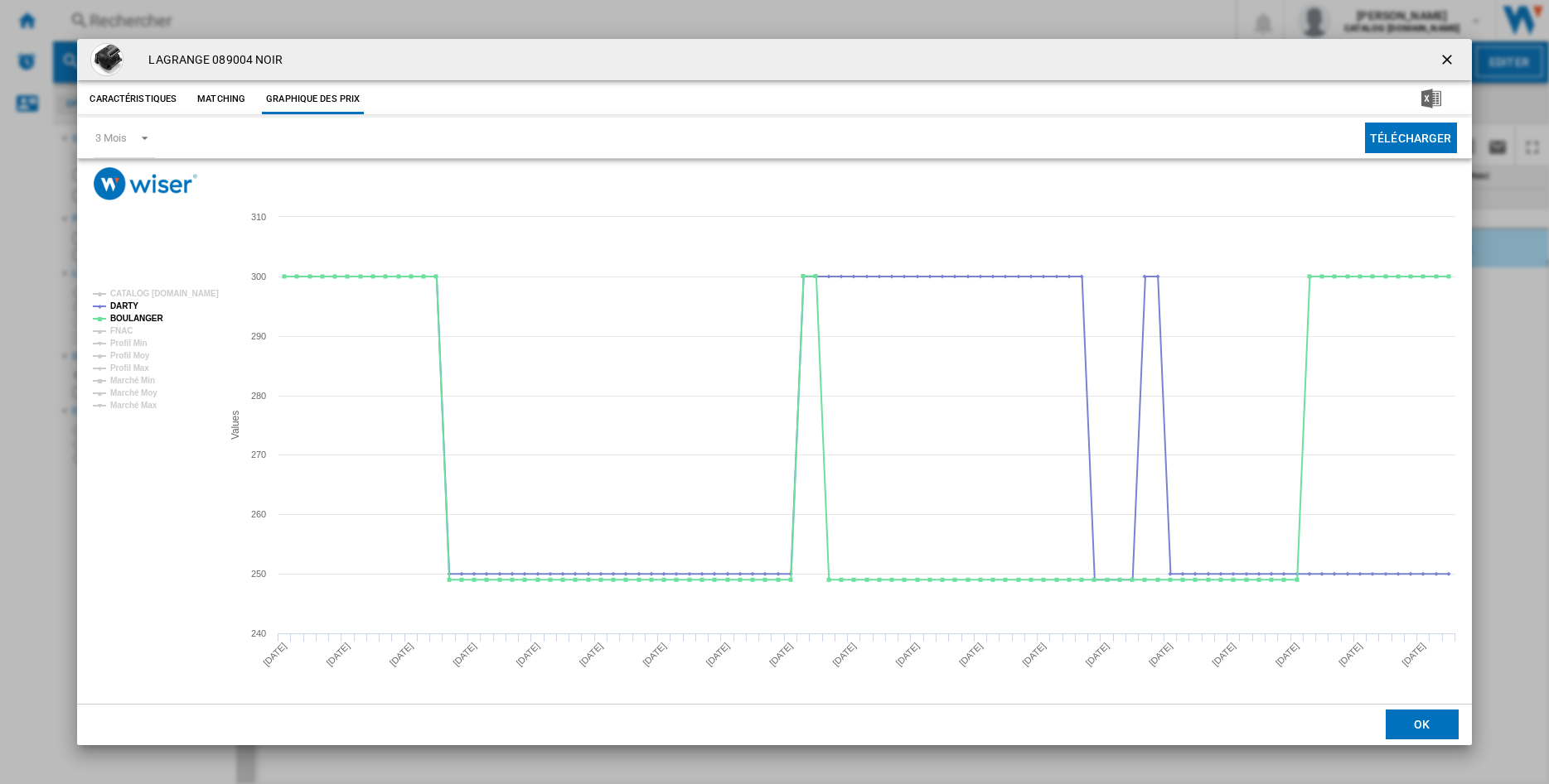
click at [125, 330] on tspan "FNAC" at bounding box center [121, 330] width 22 height 9
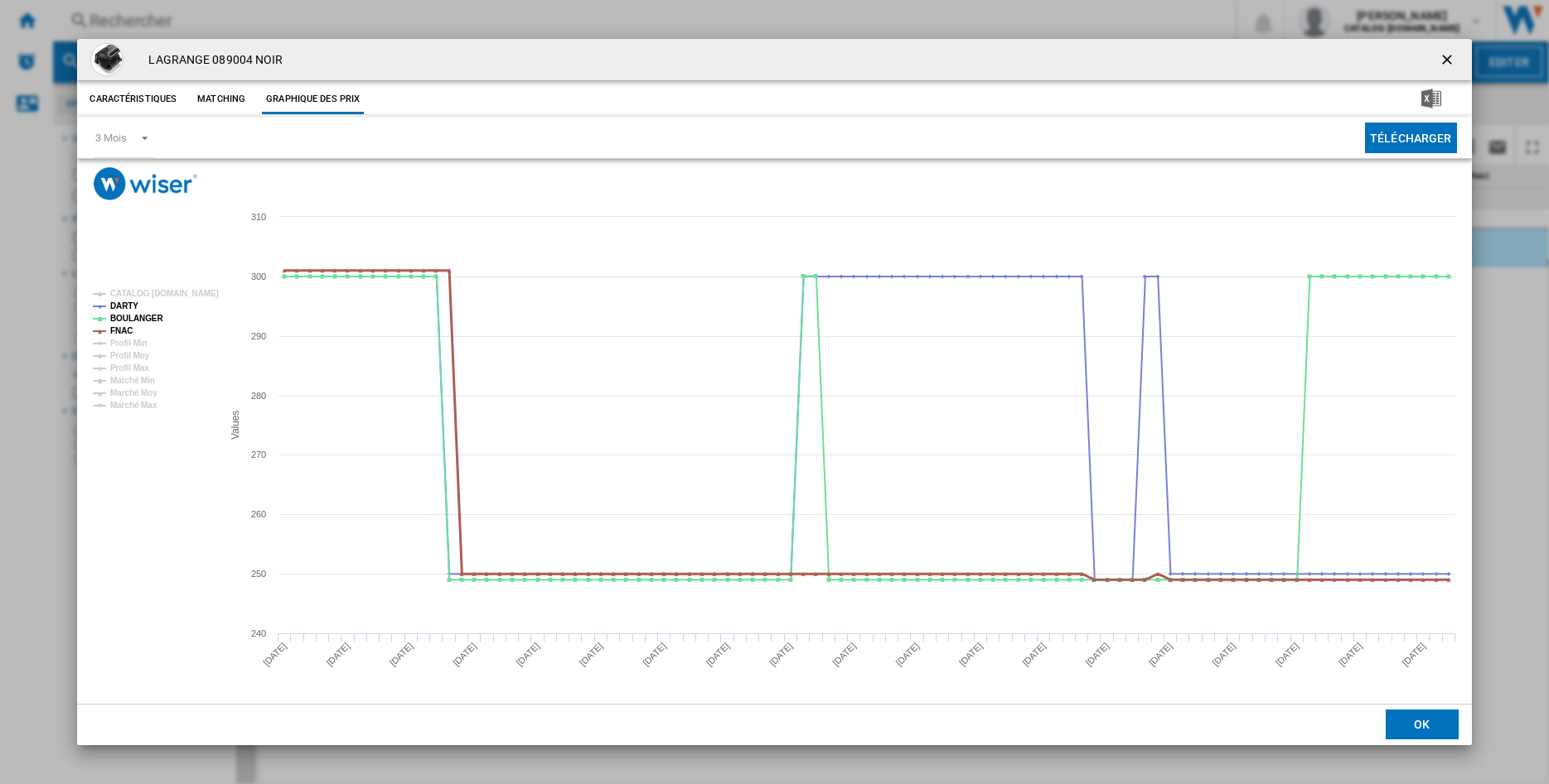
click at [125, 330] on tspan "FNAC" at bounding box center [121, 330] width 22 height 9
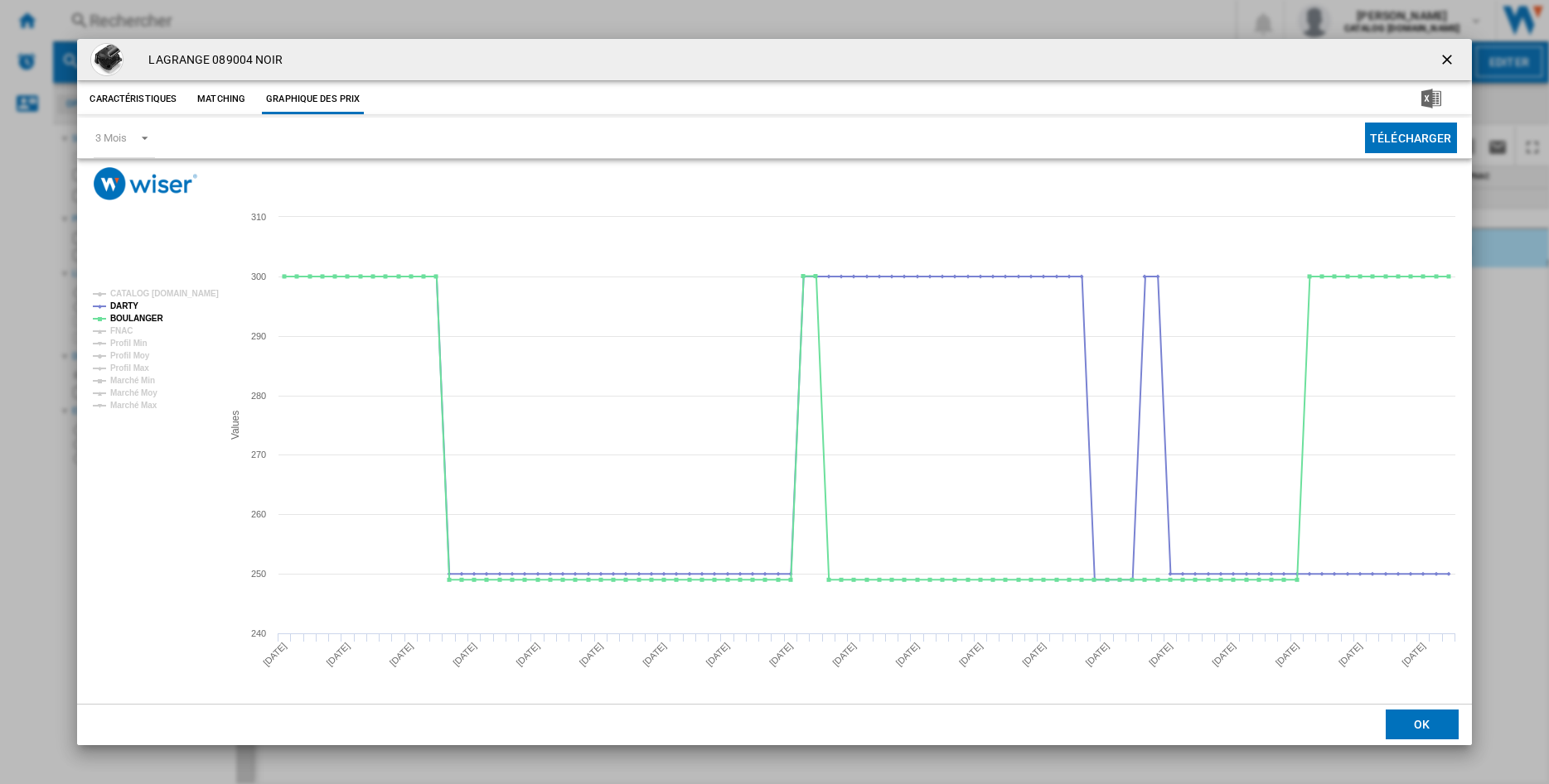
click at [125, 330] on tspan "FNAC" at bounding box center [121, 330] width 22 height 9
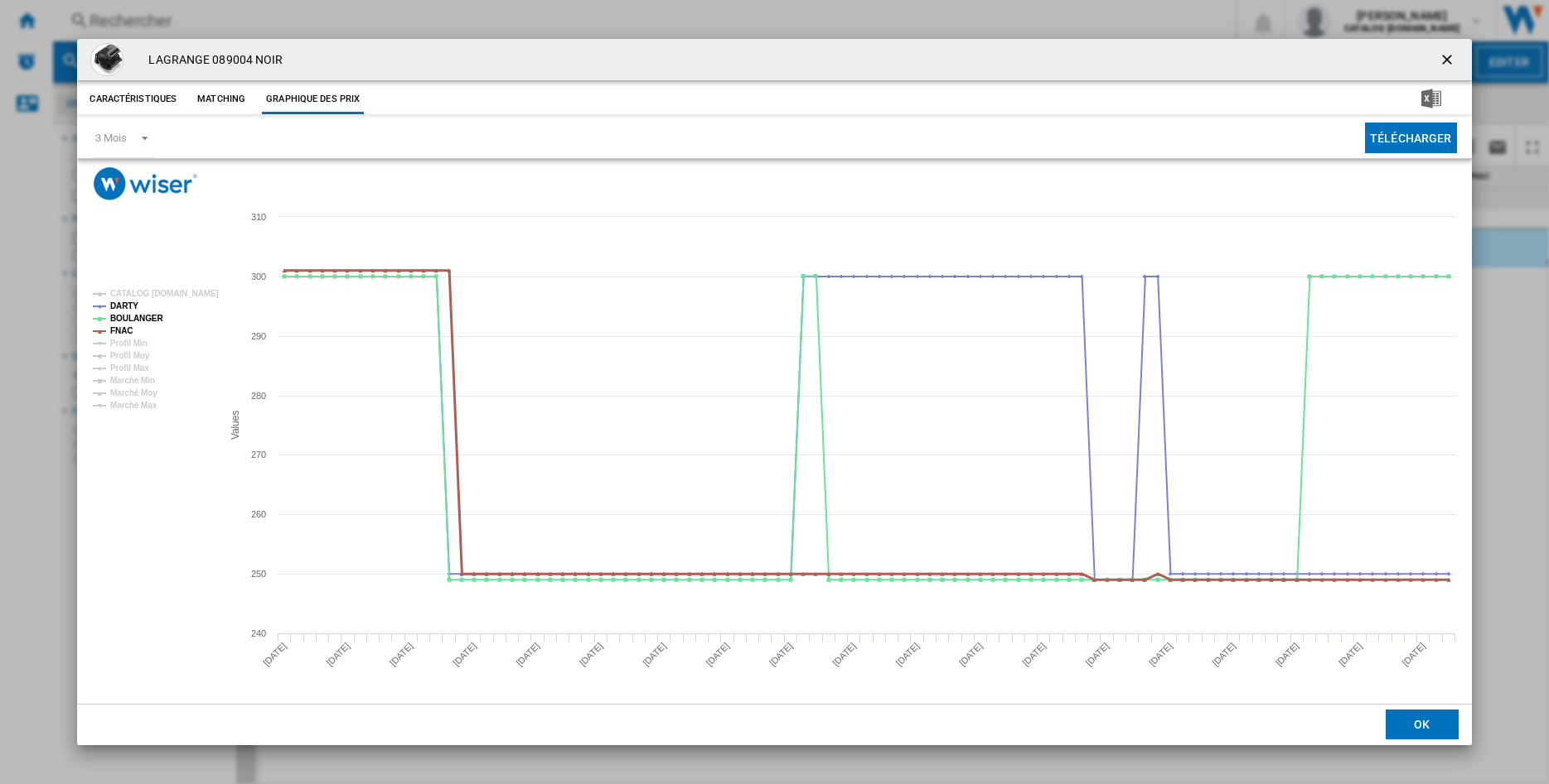
click at [125, 330] on tspan "FNAC" at bounding box center [121, 330] width 22 height 9
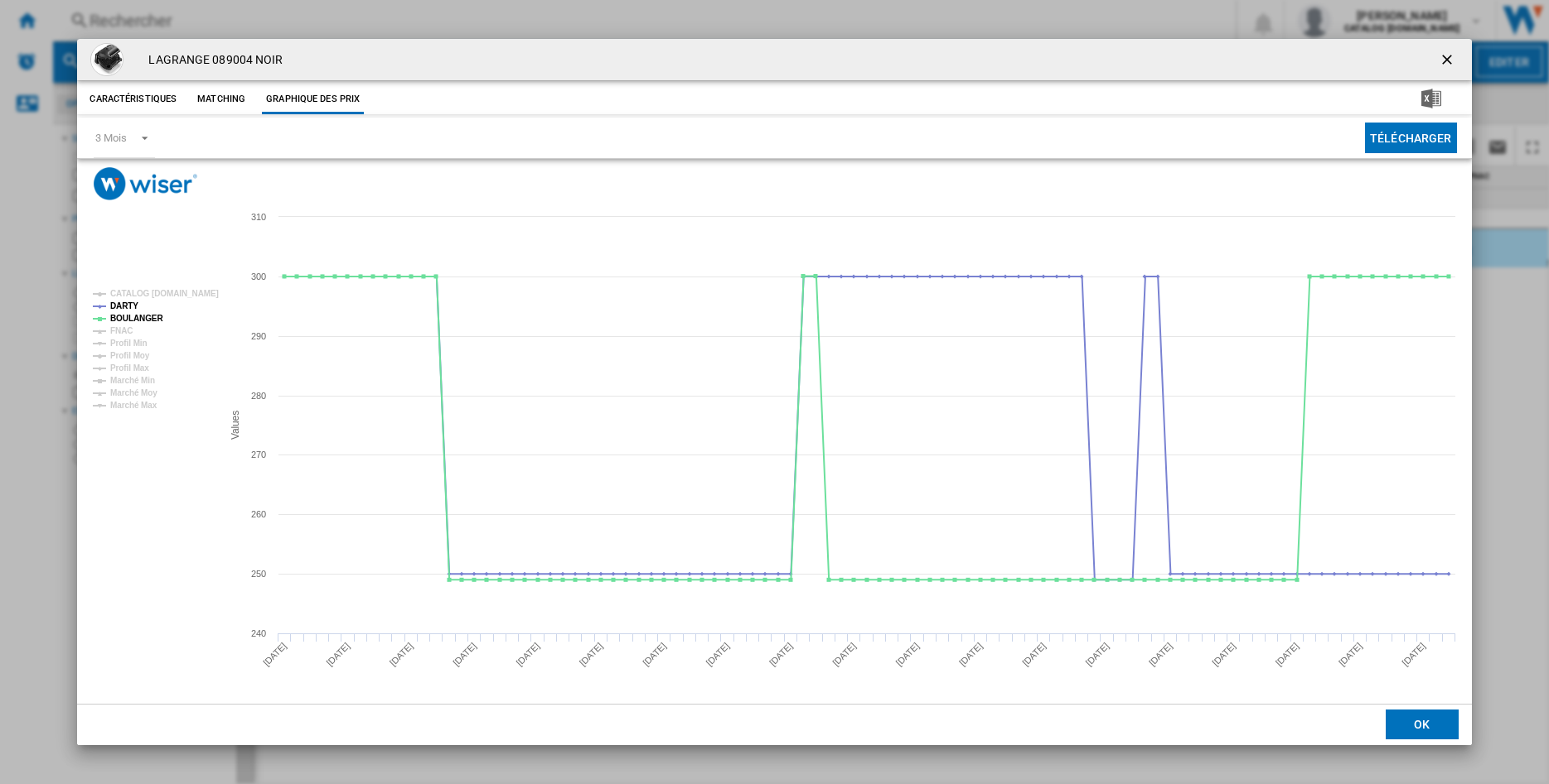
click at [125, 330] on tspan "FNAC" at bounding box center [121, 330] width 22 height 9
